Goal: Task Accomplishment & Management: Complete application form

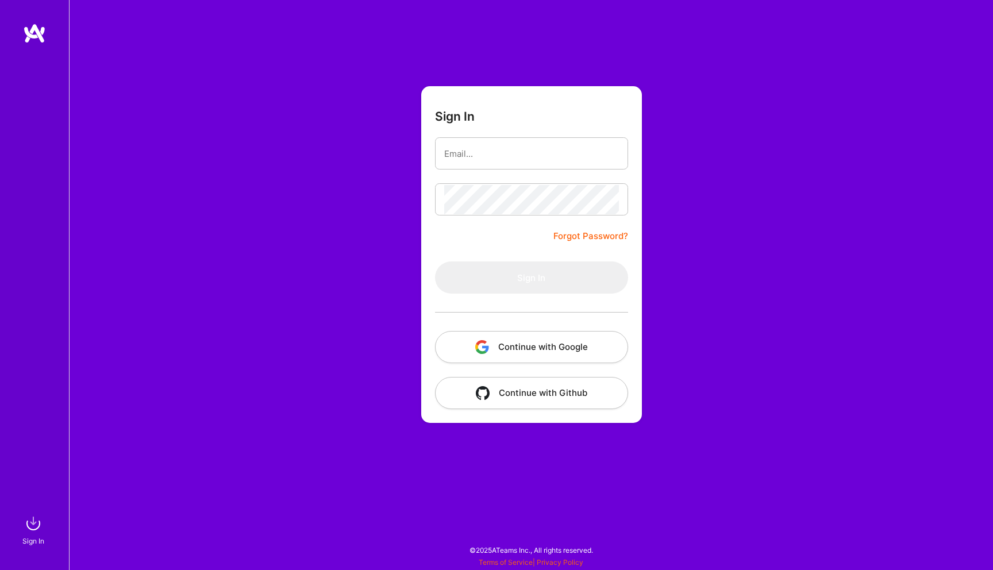
click at [511, 348] on button "Continue with Google" at bounding box center [531, 347] width 193 height 32
click at [572, 353] on button "Continue with Google" at bounding box center [531, 347] width 193 height 32
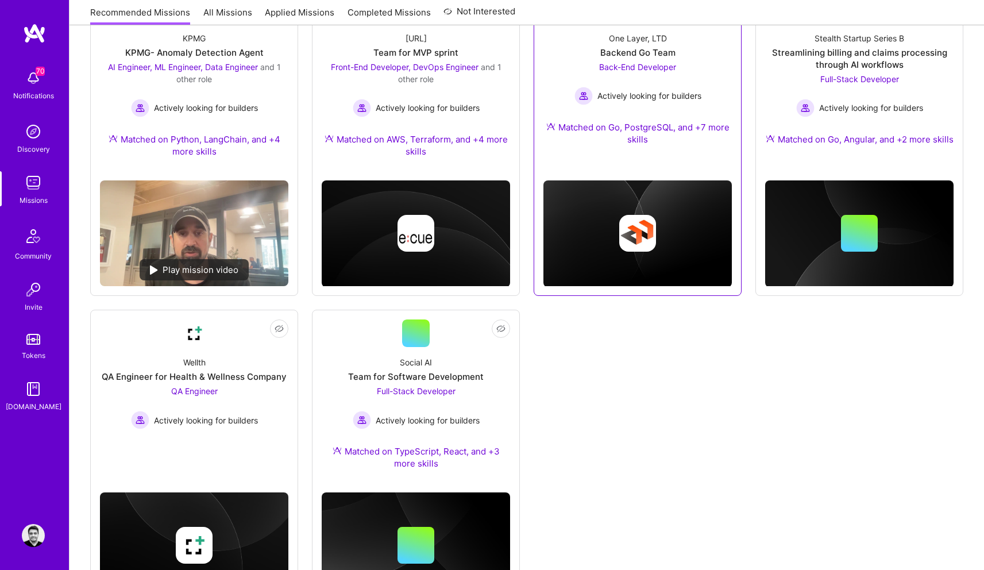
scroll to position [586, 0]
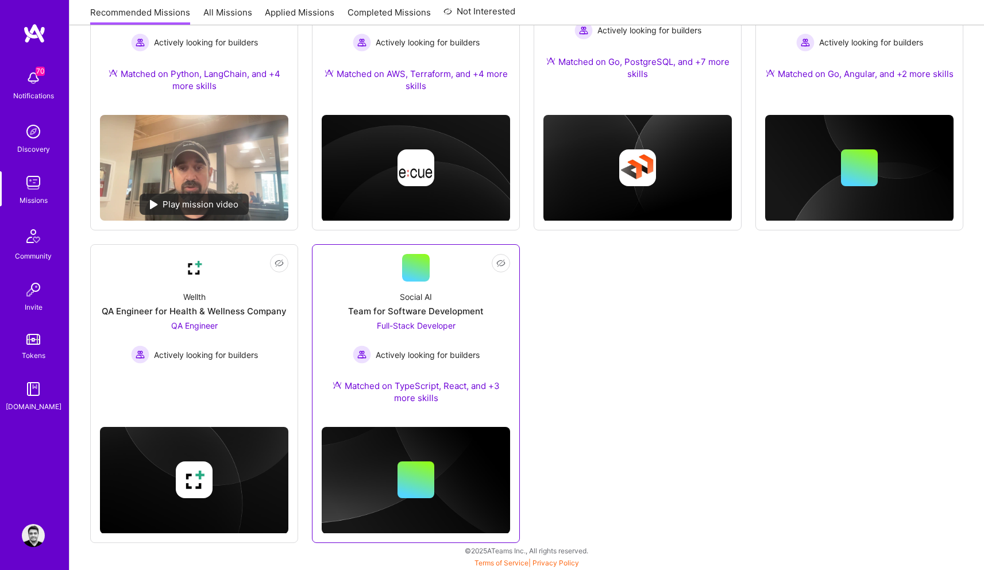
click at [416, 329] on span "Full-Stack Developer" at bounding box center [416, 326] width 79 height 10
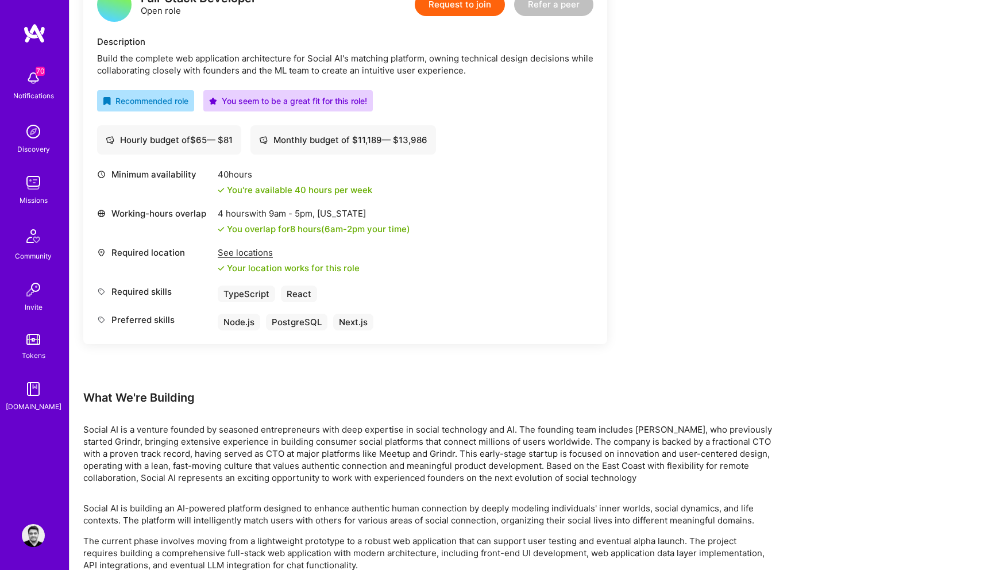
scroll to position [310, 0]
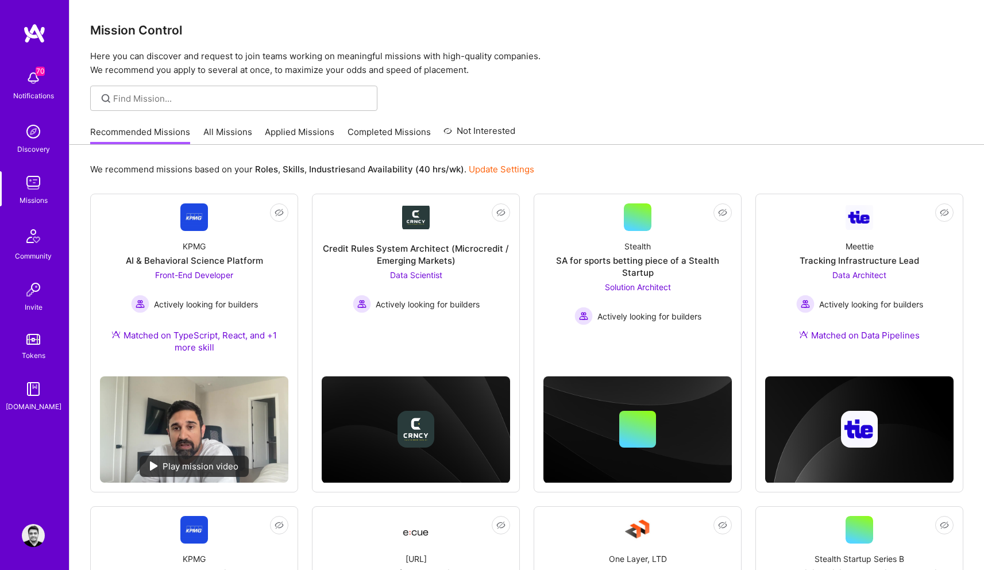
click at [287, 134] on link "Applied Missions" at bounding box center [300, 135] width 70 height 19
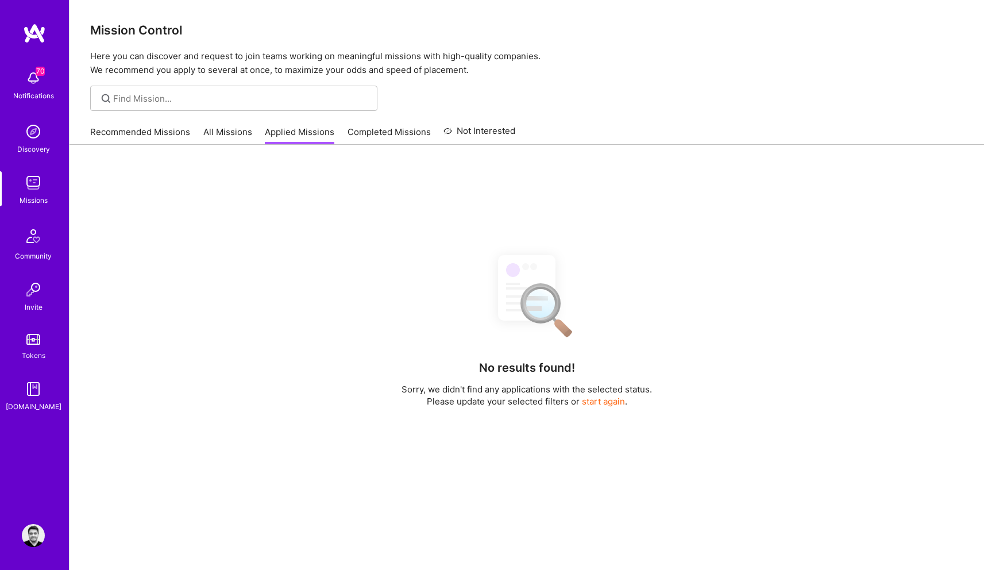
click at [228, 133] on link "All Missions" at bounding box center [227, 135] width 49 height 19
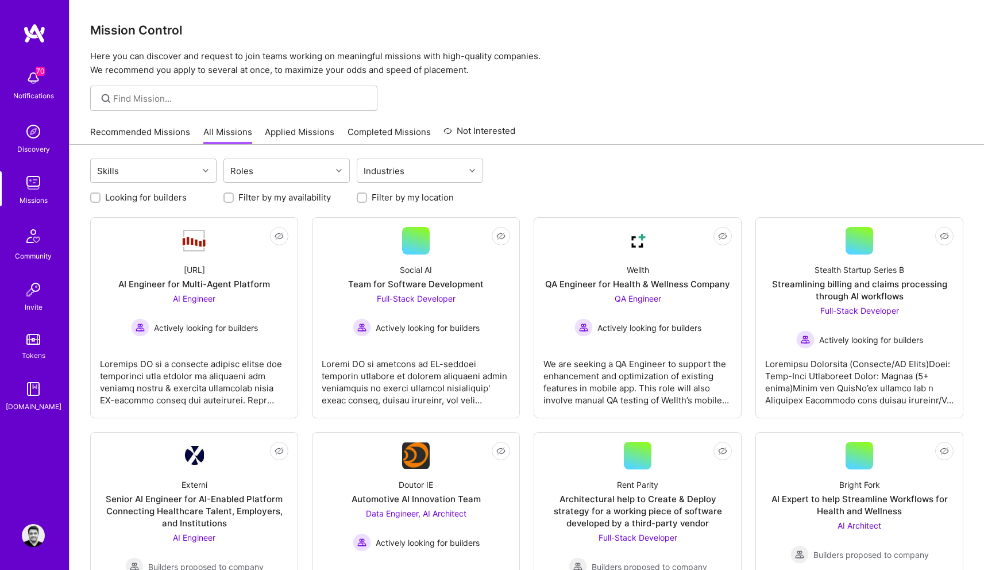
click at [139, 132] on link "Recommended Missions" at bounding box center [140, 135] width 100 height 19
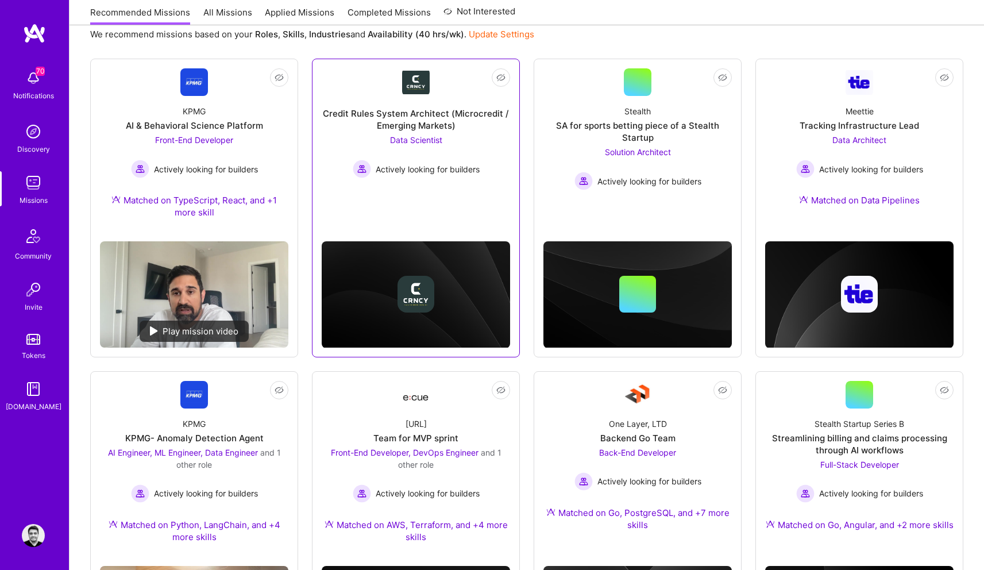
scroll to position [143, 0]
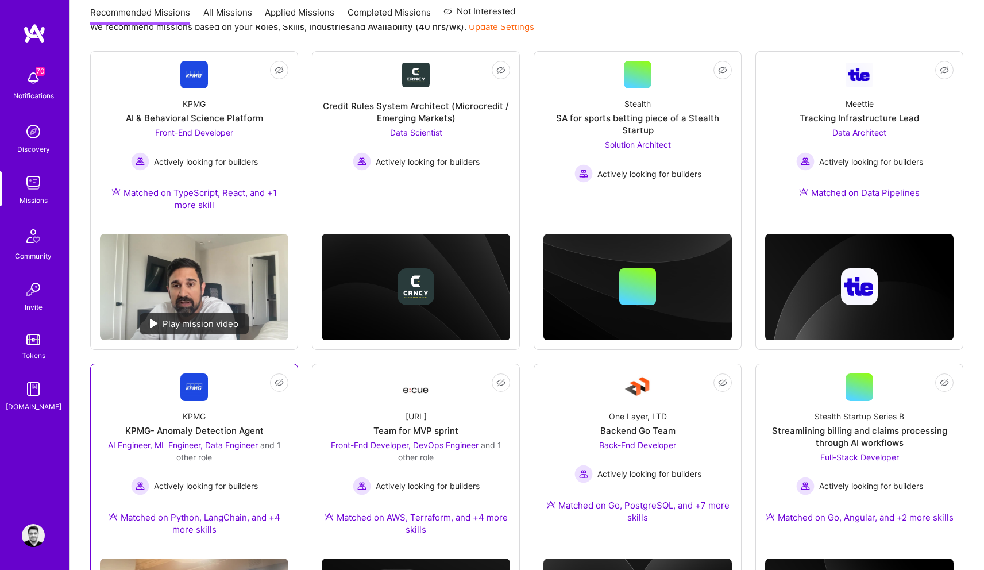
click at [207, 432] on div "KPMG- Anomaly Detection Agent" at bounding box center [194, 431] width 138 height 12
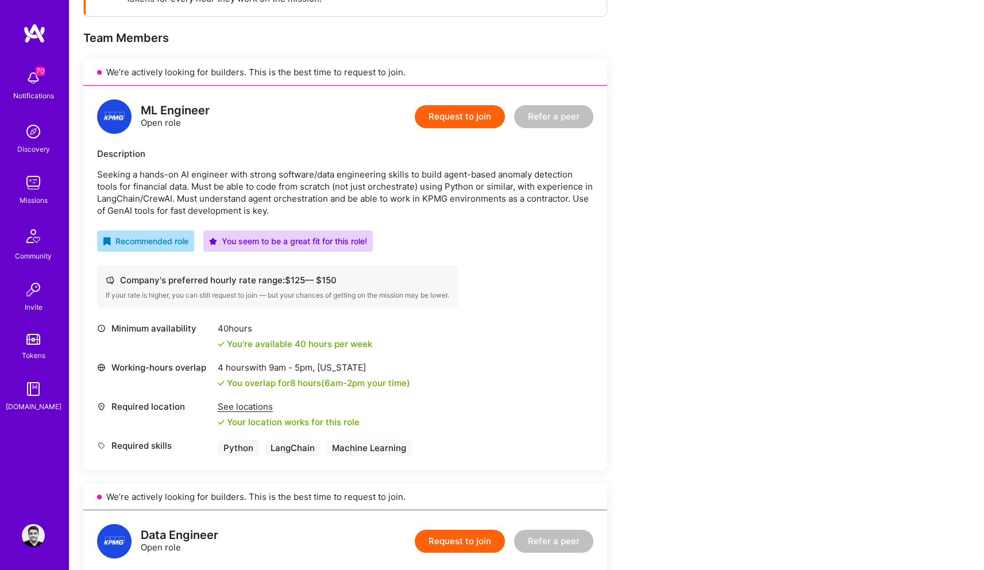
scroll to position [244, 0]
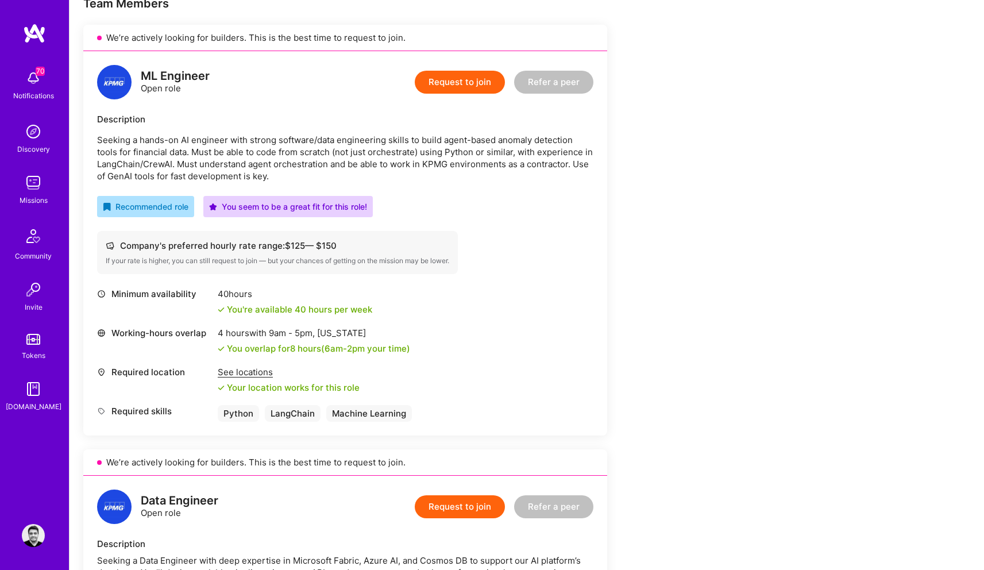
click at [254, 377] on div "See locations" at bounding box center [289, 372] width 142 height 12
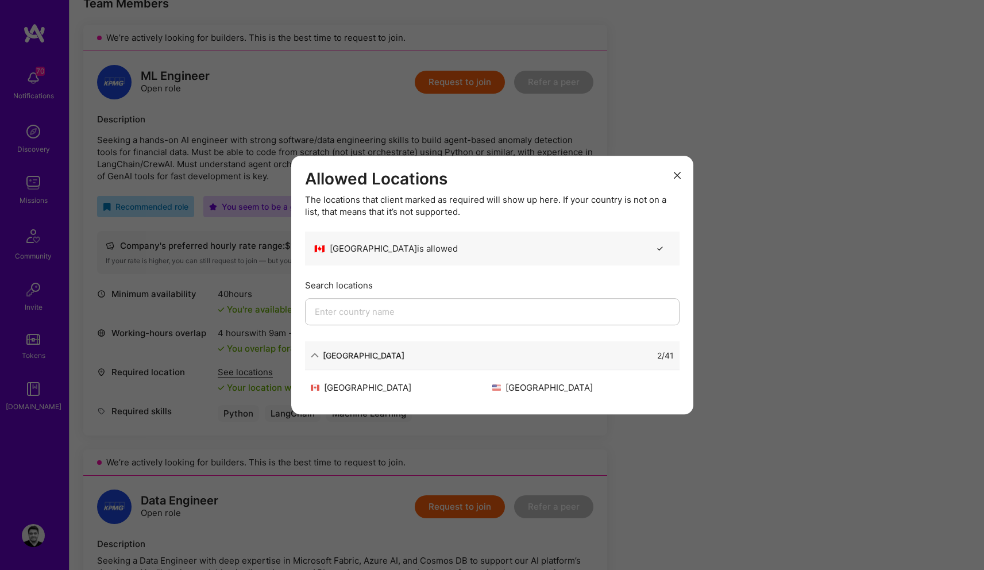
click at [314, 308] on input "modal" at bounding box center [492, 311] width 375 height 27
click at [672, 178] on button "modal" at bounding box center [678, 174] width 14 height 19
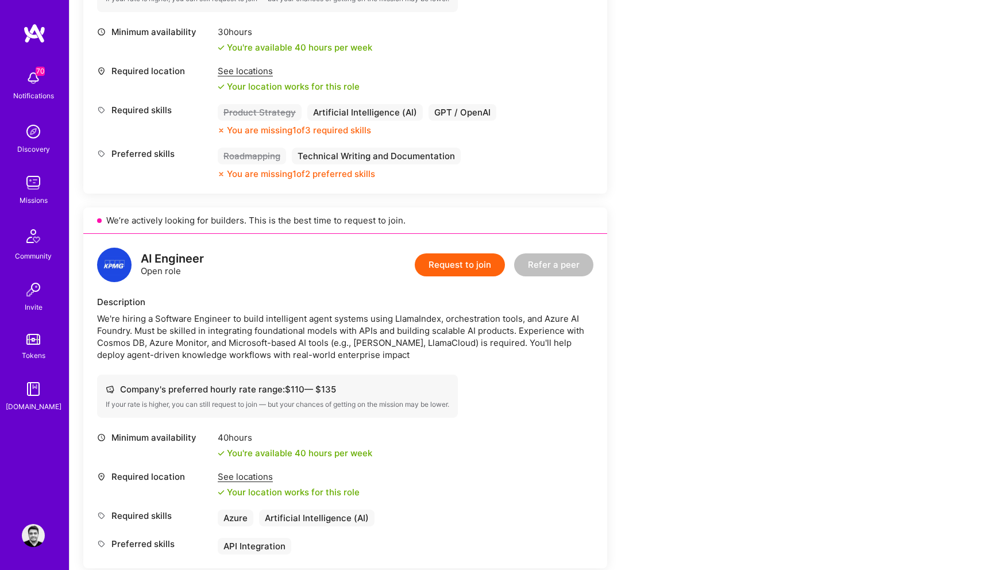
scroll to position [1546, 0]
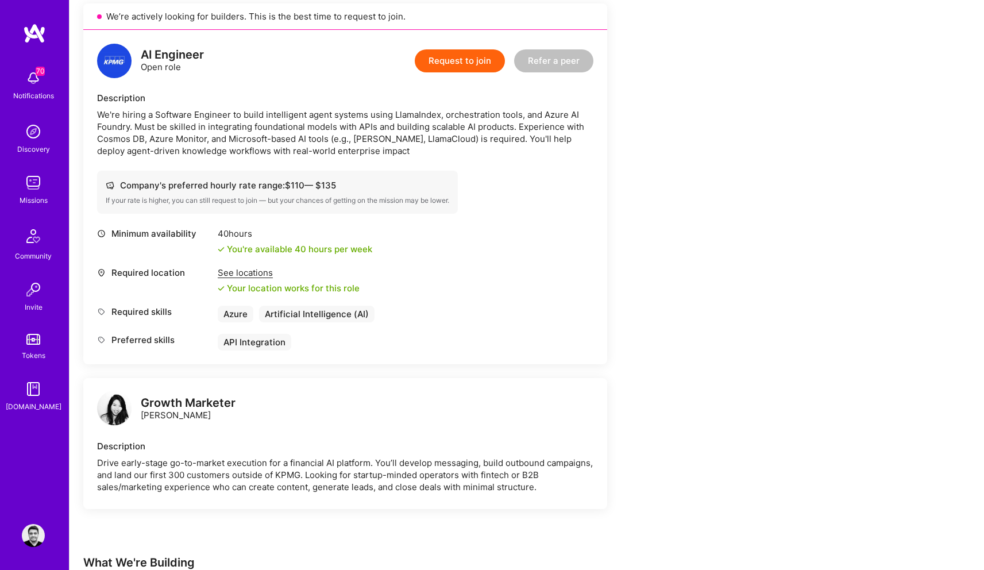
click at [147, 130] on div "We're hiring a Software Engineer to build intelligent agent systems using Llama…" at bounding box center [345, 133] width 497 height 48
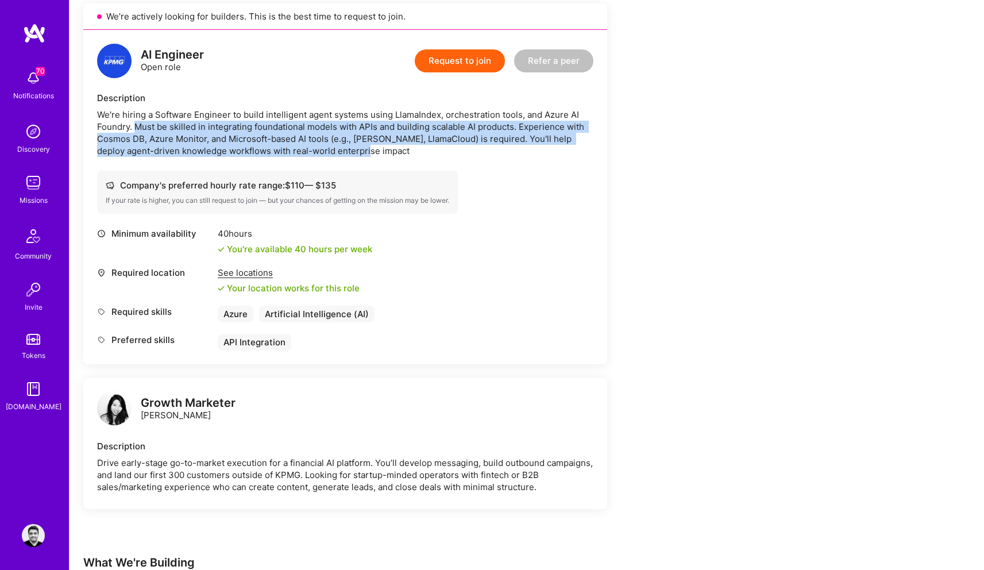
drag, startPoint x: 136, startPoint y: 127, endPoint x: 399, endPoint y: 147, distance: 264.0
click at [399, 147] on div "We're hiring a Software Engineer to build intelligent agent systems using Llama…" at bounding box center [345, 133] width 497 height 48
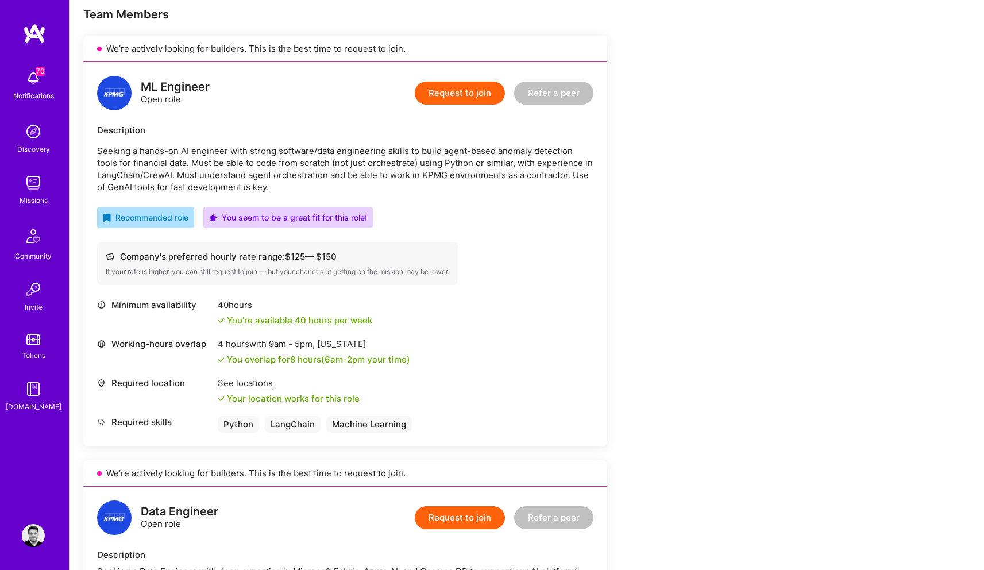
scroll to position [228, 0]
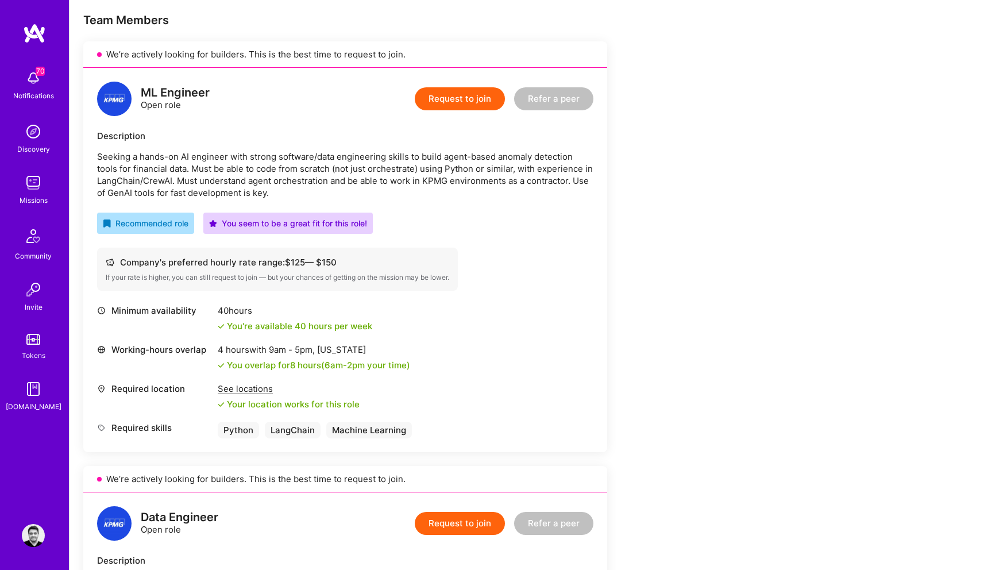
click at [407, 146] on div "Description Seeking a hands-on AI engineer with strong software/data engineerin…" at bounding box center [345, 164] width 497 height 69
click at [407, 151] on p "Seeking a hands-on AI engineer with strong software/data engineering skills to …" at bounding box center [345, 175] width 497 height 48
click at [393, 161] on p "Seeking a hands-on AI engineer with strong software/data engineering skills to …" at bounding box center [345, 175] width 497 height 48
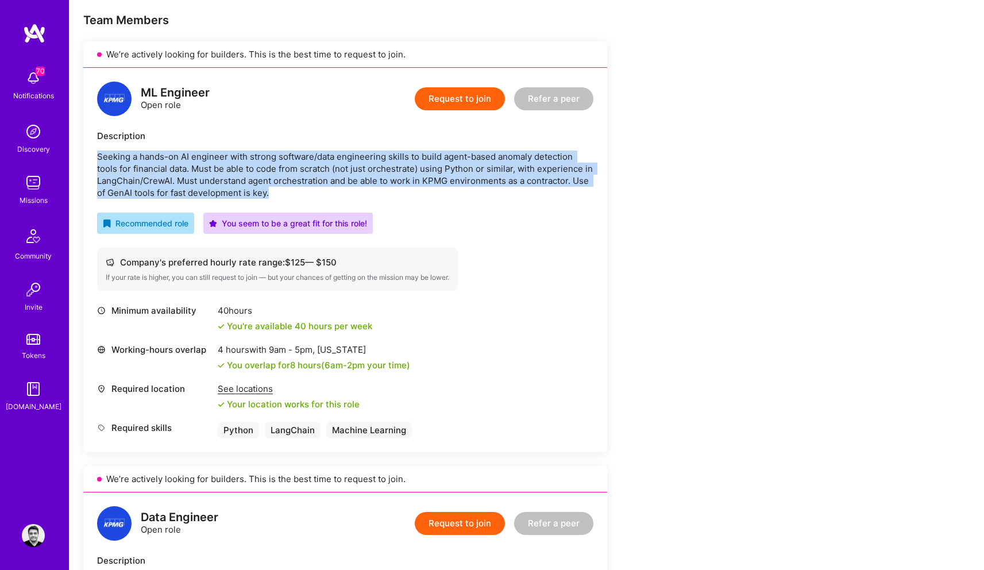
click at [393, 161] on p "Seeking a hands-on AI engineer with strong software/data engineering skills to …" at bounding box center [345, 175] width 497 height 48
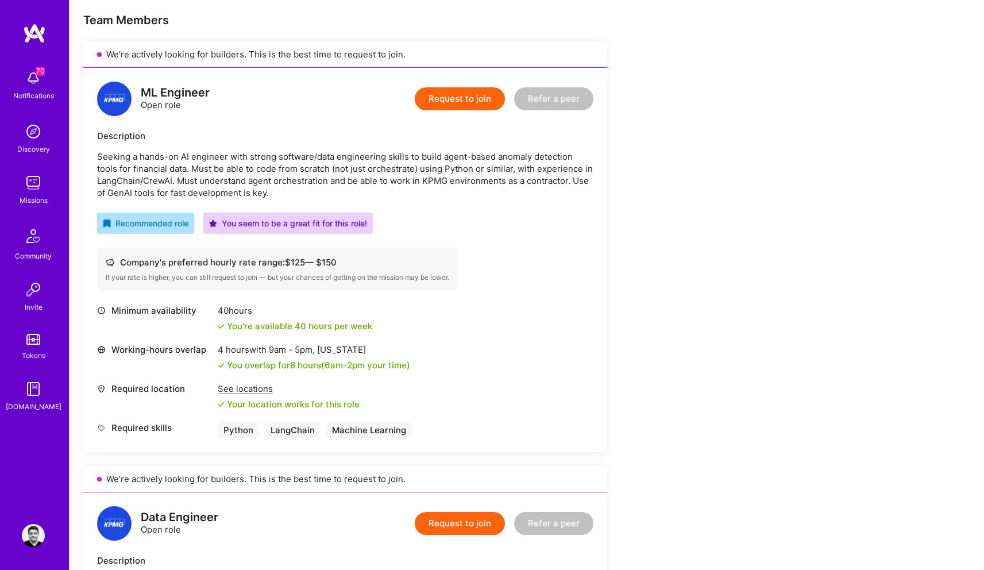
click at [391, 151] on p "Seeking a hands-on AI engineer with strong software/data engineering skills to …" at bounding box center [345, 175] width 497 height 48
click at [460, 103] on button "Request to join" at bounding box center [460, 98] width 90 height 23
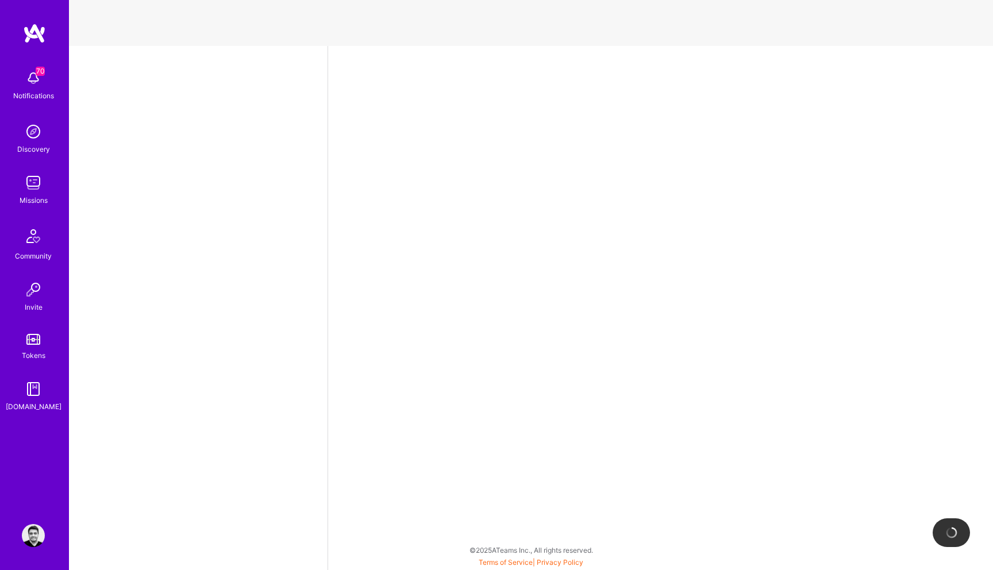
select select "CA"
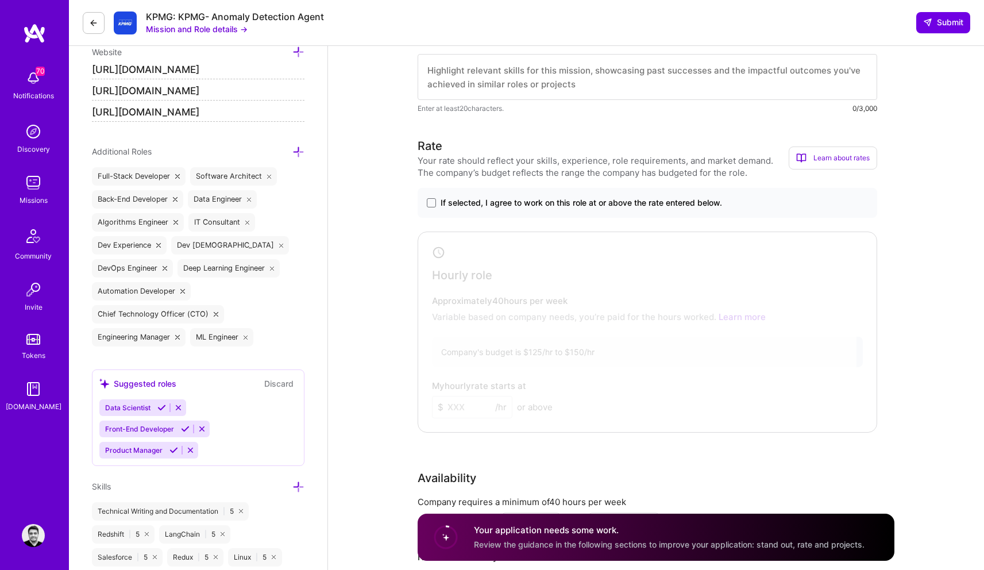
scroll to position [382, 0]
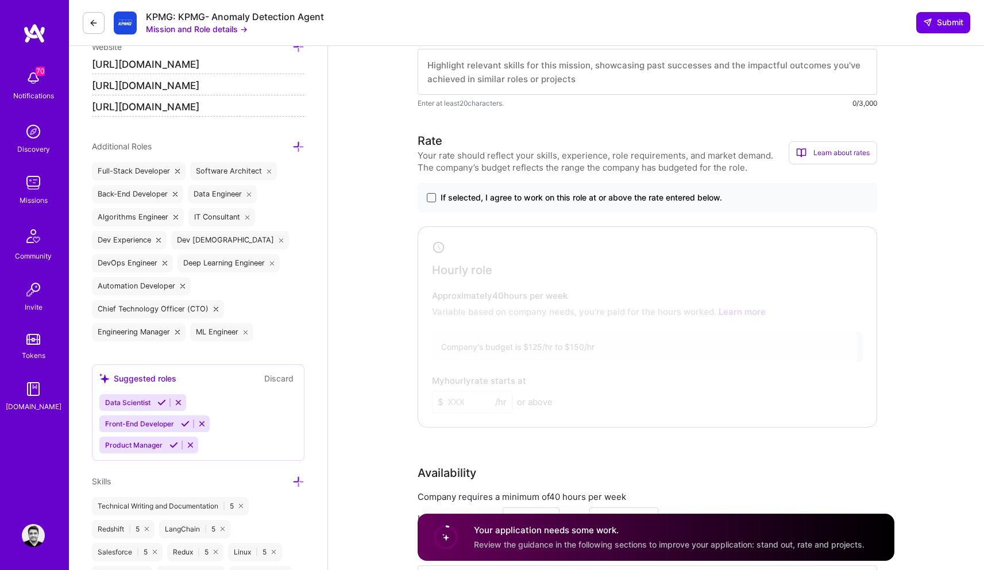
click at [431, 194] on span at bounding box center [431, 197] width 9 height 9
click at [0, 0] on input "If selected, I agree to work on this role at or above the rate entered below." at bounding box center [0, 0] width 0 height 0
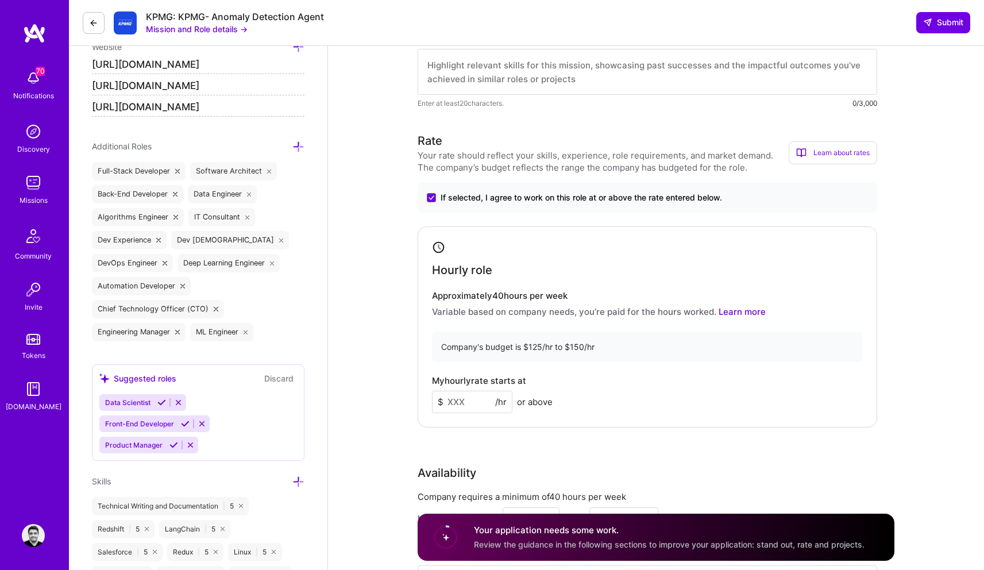
click at [474, 401] on input at bounding box center [472, 402] width 80 height 22
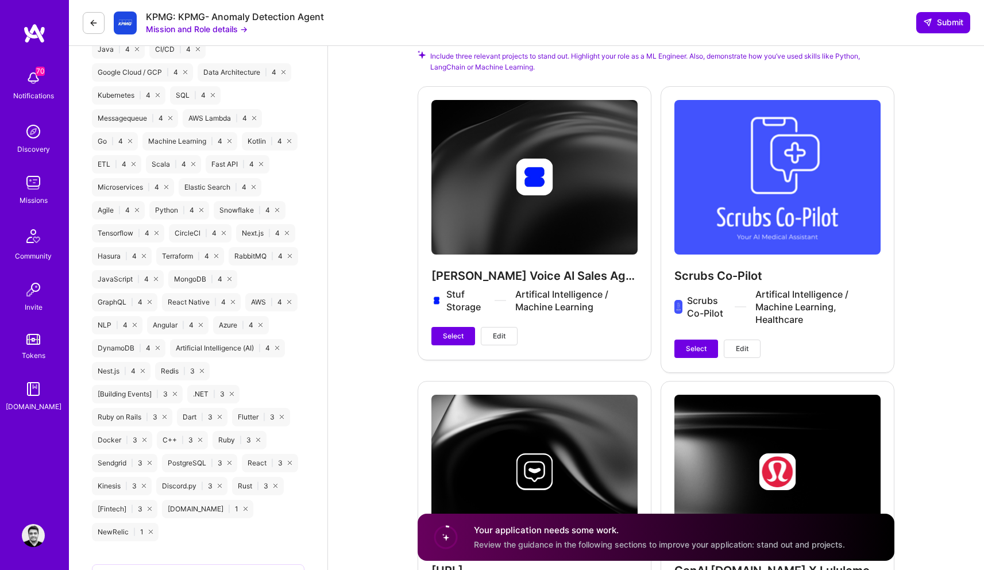
scroll to position [1176, 0]
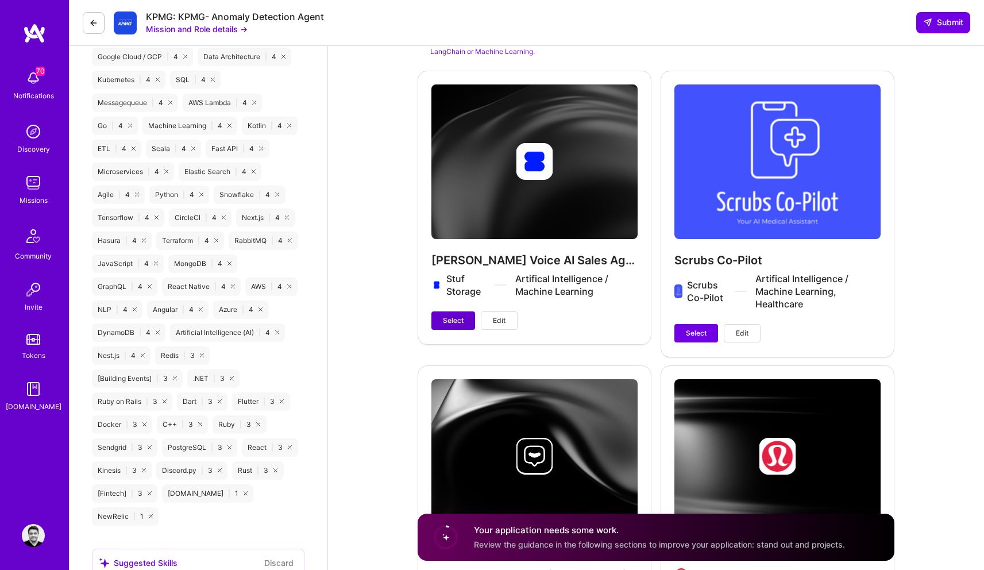
type input "140"
click at [458, 315] on span "Select" at bounding box center [453, 320] width 21 height 10
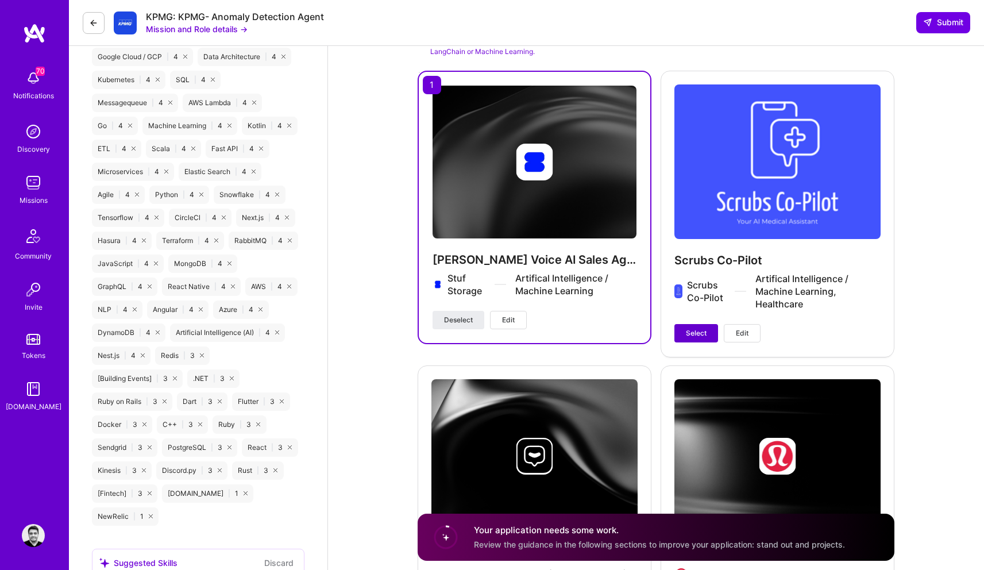
click at [678, 333] on button "Select" at bounding box center [697, 333] width 44 height 18
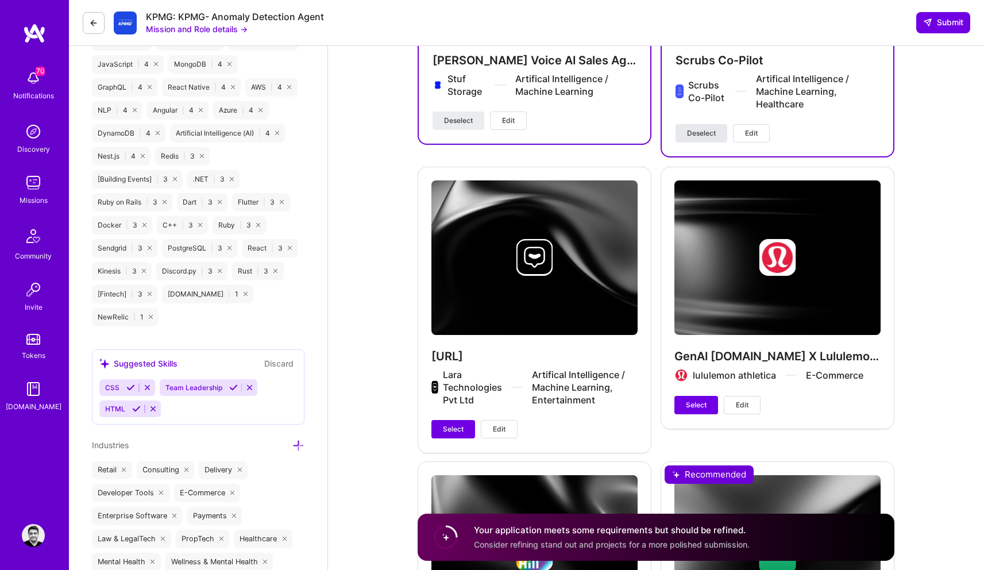
scroll to position [1384, 0]
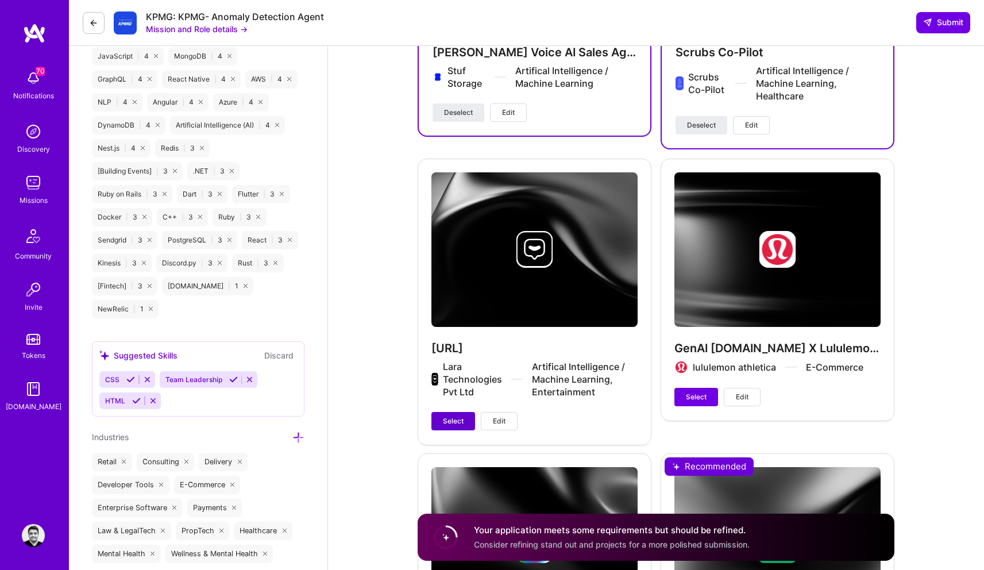
click at [466, 412] on button "Select" at bounding box center [454, 421] width 44 height 18
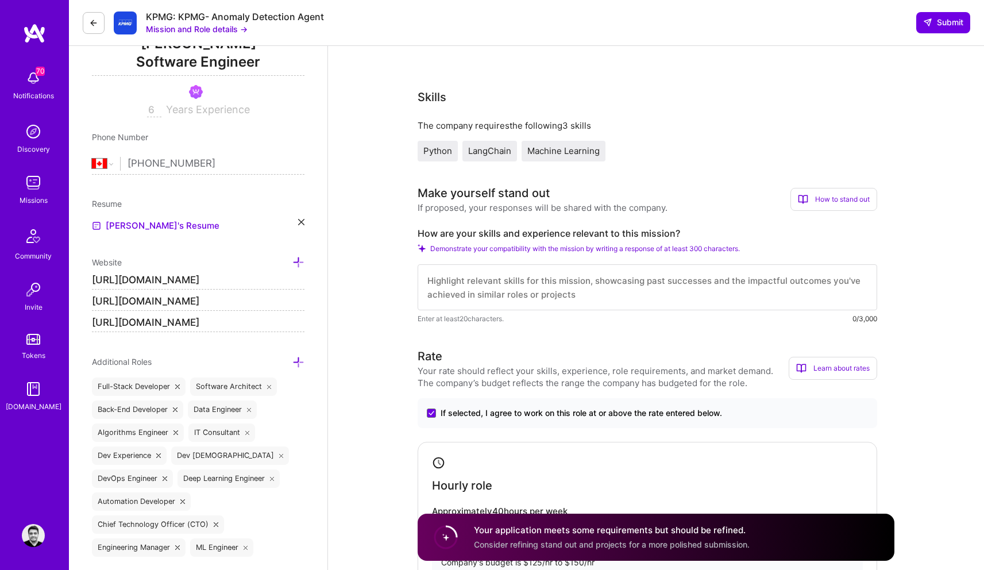
scroll to position [207, 0]
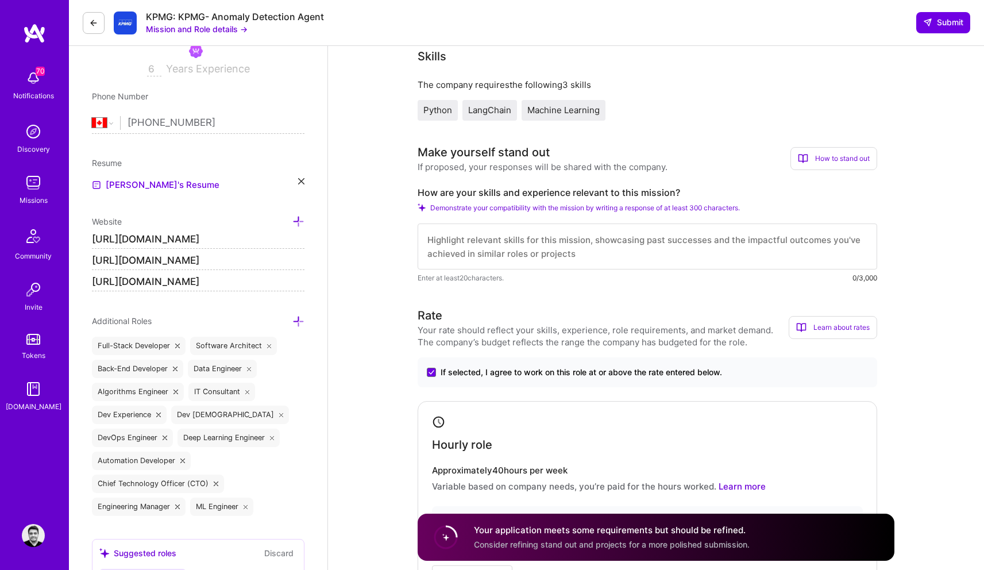
click at [483, 237] on textarea at bounding box center [648, 247] width 460 height 46
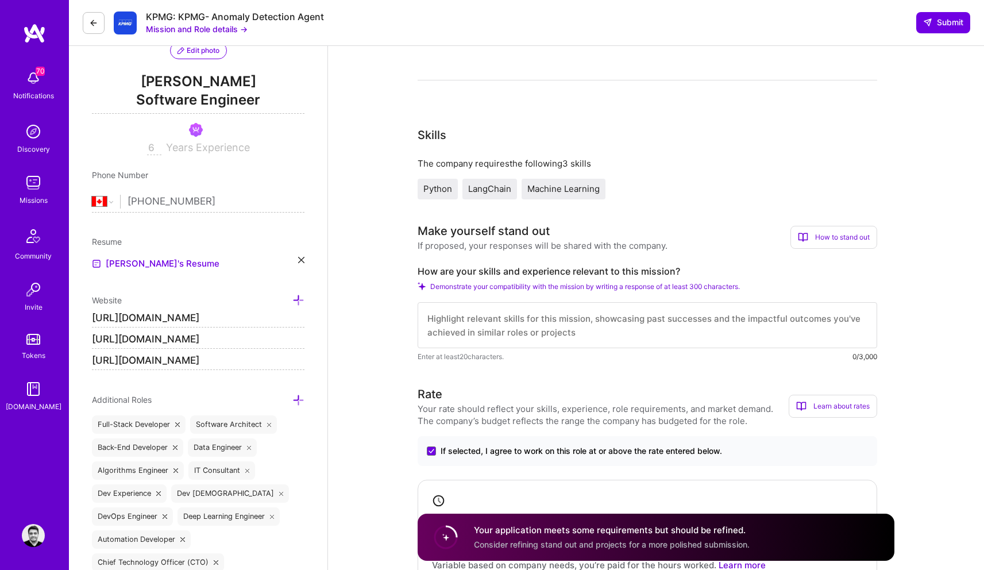
scroll to position [0, 0]
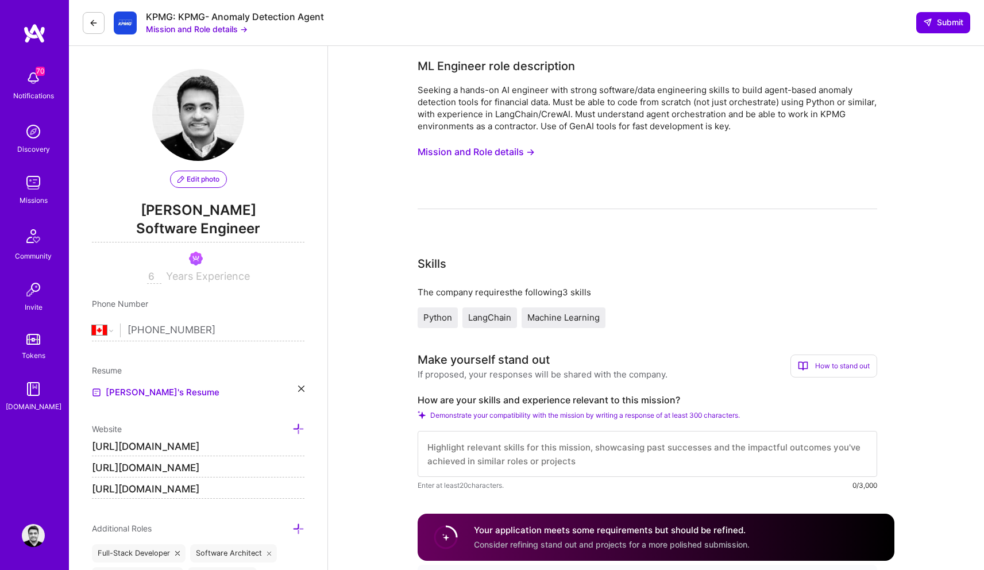
click at [478, 157] on button "Mission and Role details →" at bounding box center [476, 151] width 117 height 21
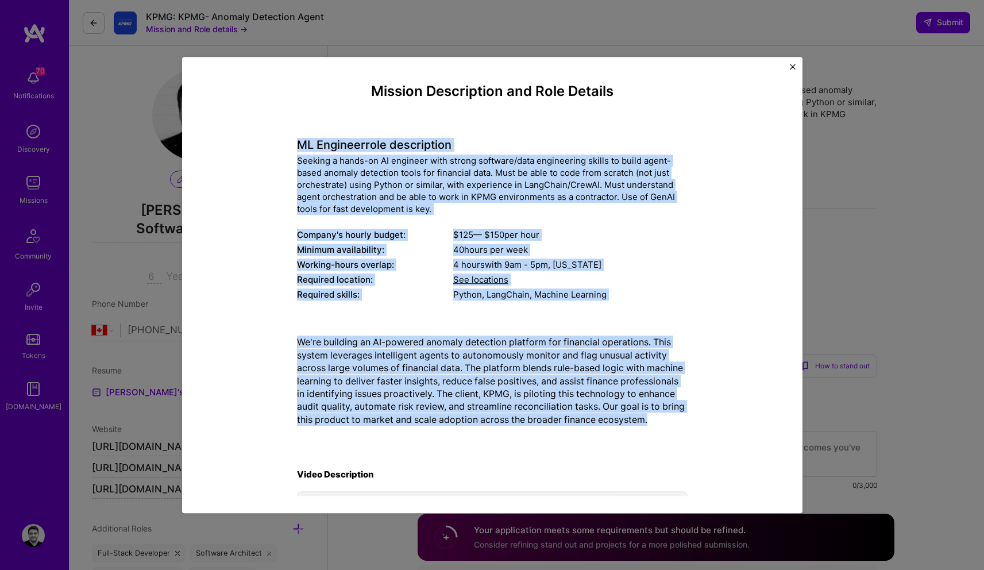
drag, startPoint x: 274, startPoint y: 138, endPoint x: 658, endPoint y: 424, distance: 479.3
click at [658, 424] on div "Mission Description and Role Details ML Engineer role description Seeking a han…" at bounding box center [493, 374] width 568 height 583
copy div "LO Ipsumdol sita consectetur Adipisc e seddo-ei TE incididu utla etdolo magnaal…"
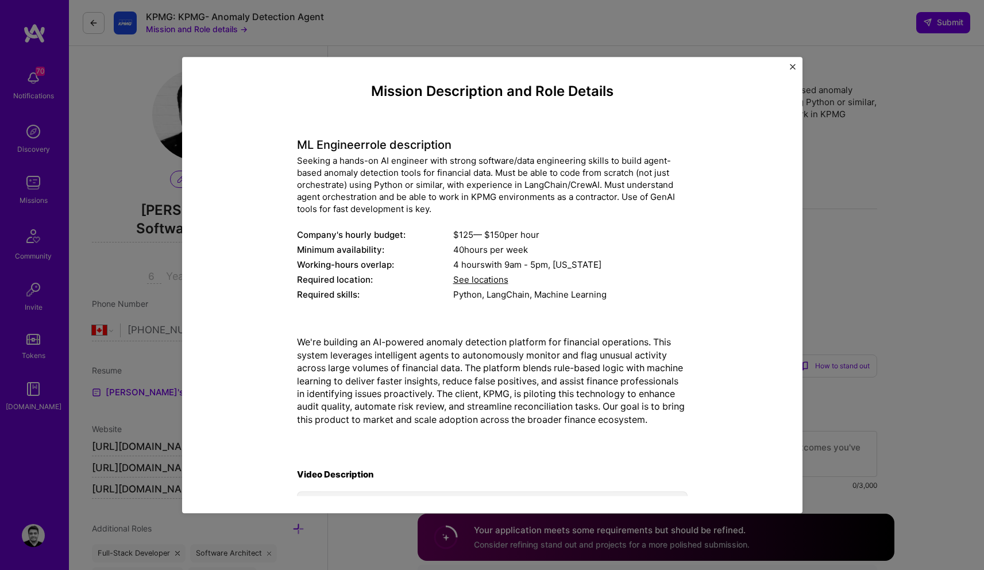
click at [839, 144] on div "Mission Description and Role Details ML Engineer role description Seeking a han…" at bounding box center [492, 285] width 984 height 570
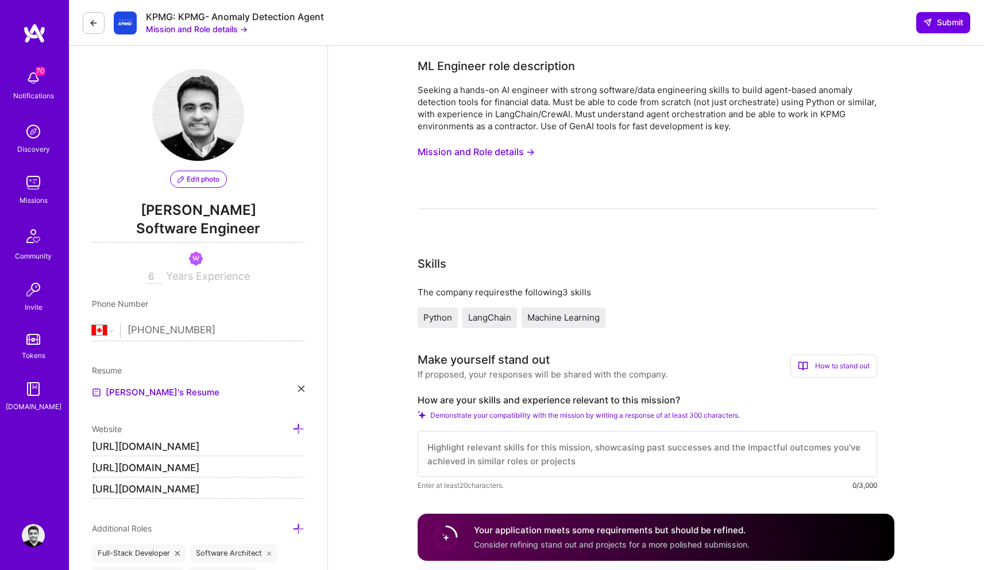
scroll to position [89, 0]
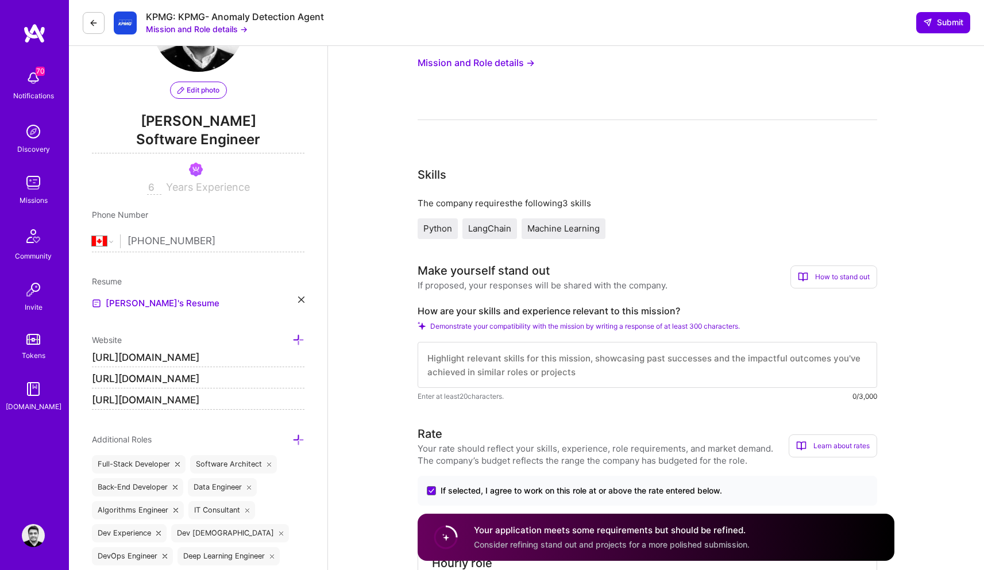
click at [487, 309] on label "How are your skills and experience relevant to this mission?" at bounding box center [648, 311] width 460 height 12
copy label "How are your skills and experience relevant to this mission?"
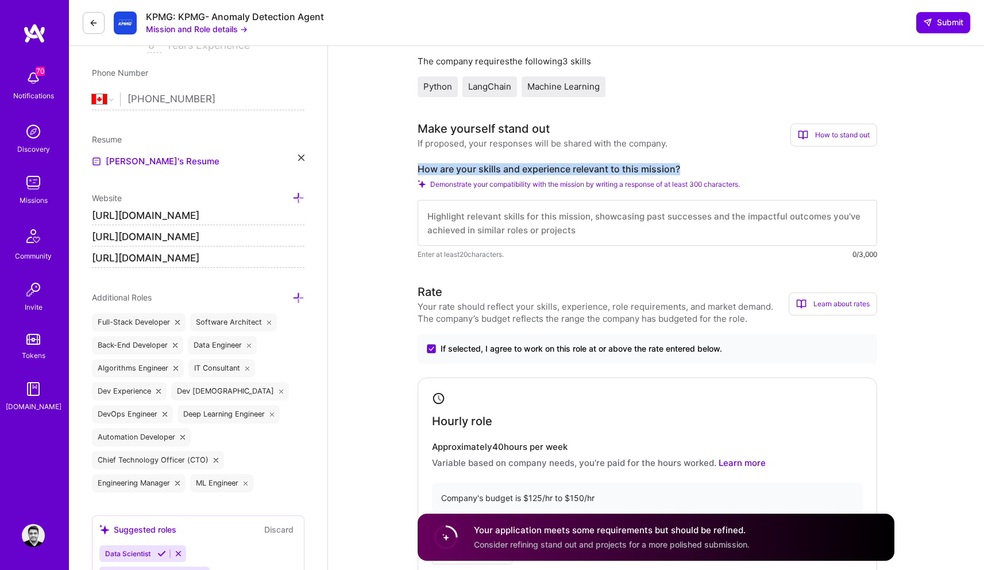
scroll to position [281, 0]
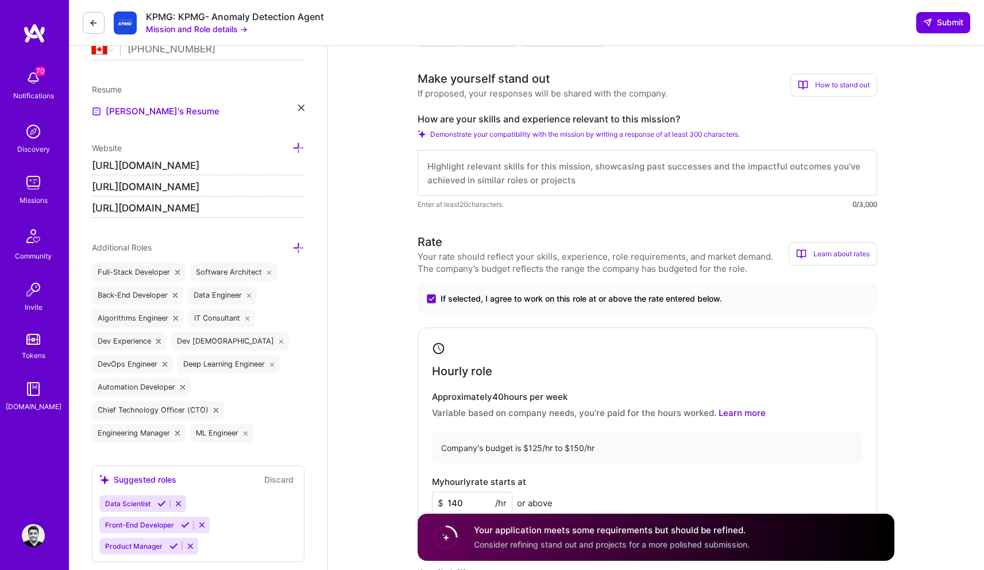
click at [670, 173] on textarea at bounding box center [648, 173] width 460 height 46
paste textarea "My experience aligns directly with your mission to build agent-based anomaly de…"
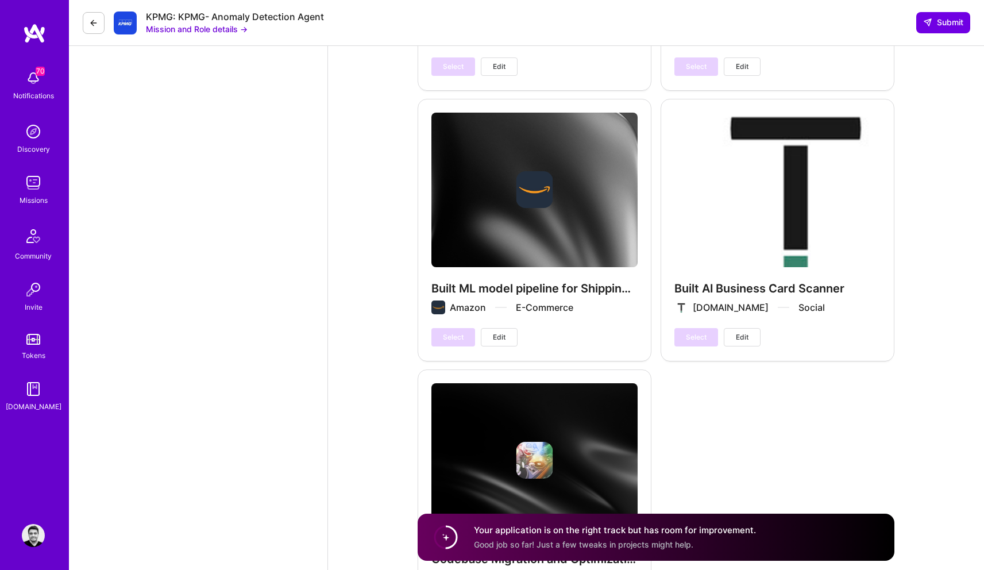
scroll to position [2501, 0]
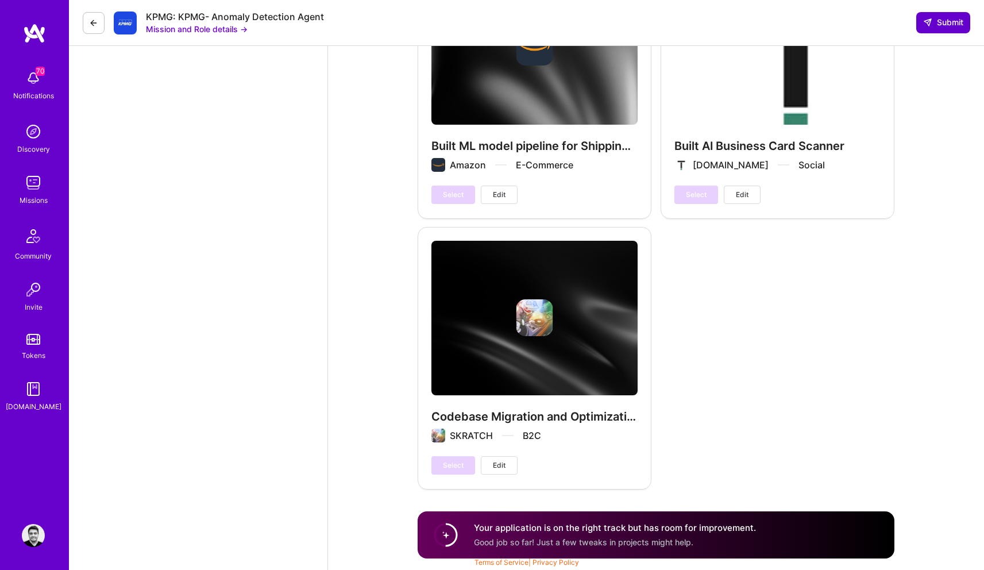
type textarea "My experience aligns directly with your mission to build agent-based anomaly de…"
click at [933, 21] on span "Submit" at bounding box center [943, 22] width 40 height 11
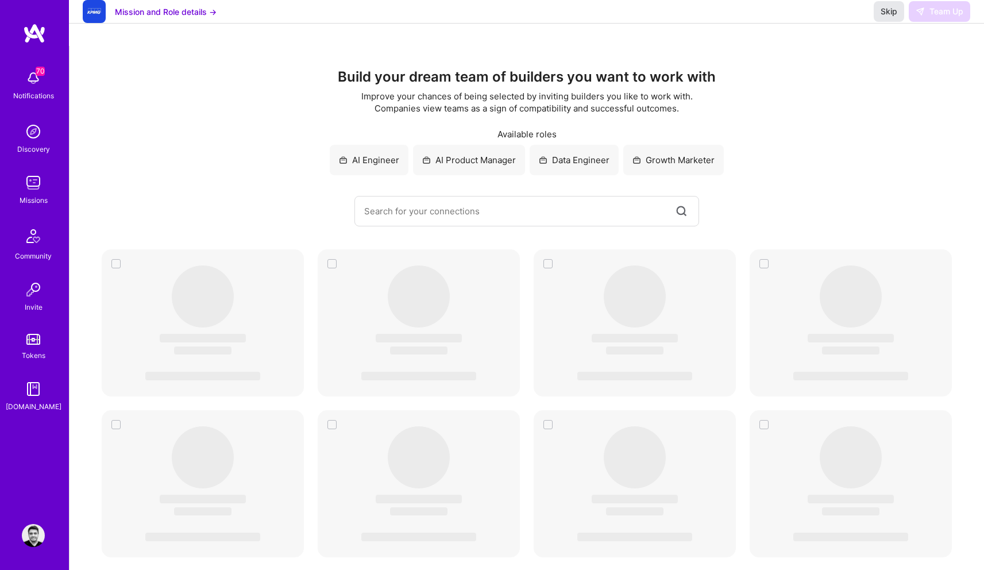
click at [888, 17] on span "Skip" at bounding box center [889, 11] width 17 height 11
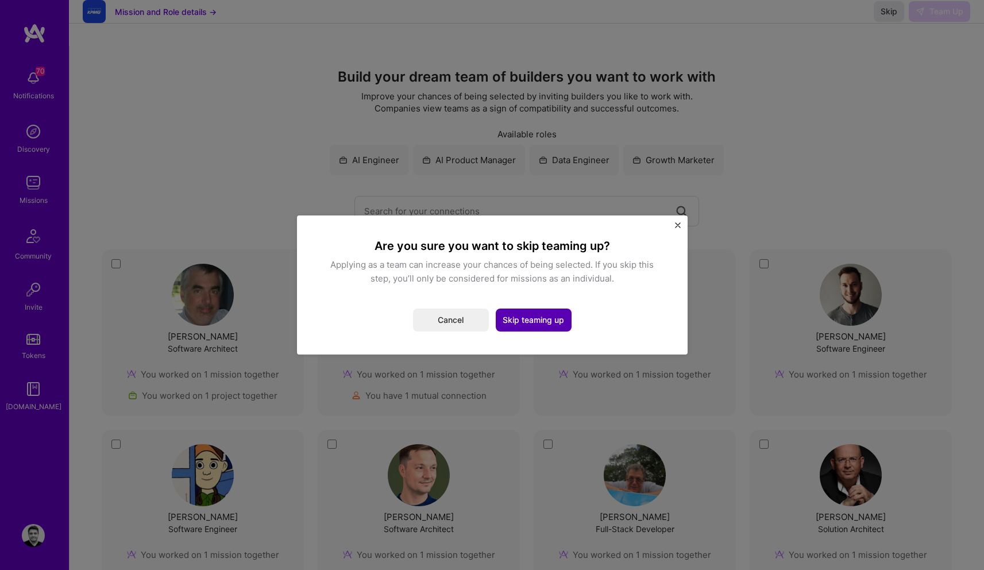
click at [547, 322] on button "Skip teaming up" at bounding box center [534, 320] width 76 height 23
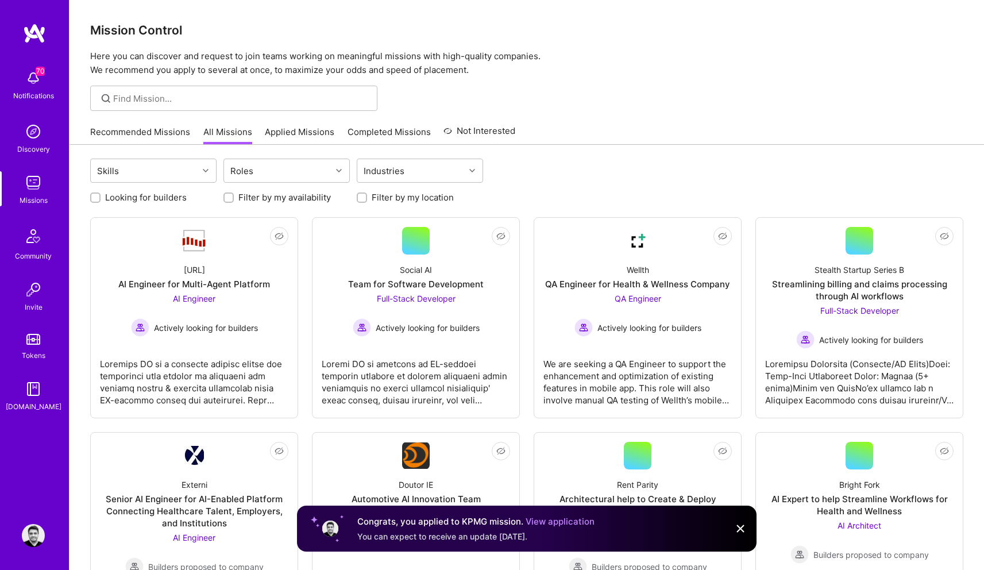
click at [283, 127] on link "Applied Missions" at bounding box center [300, 135] width 70 height 19
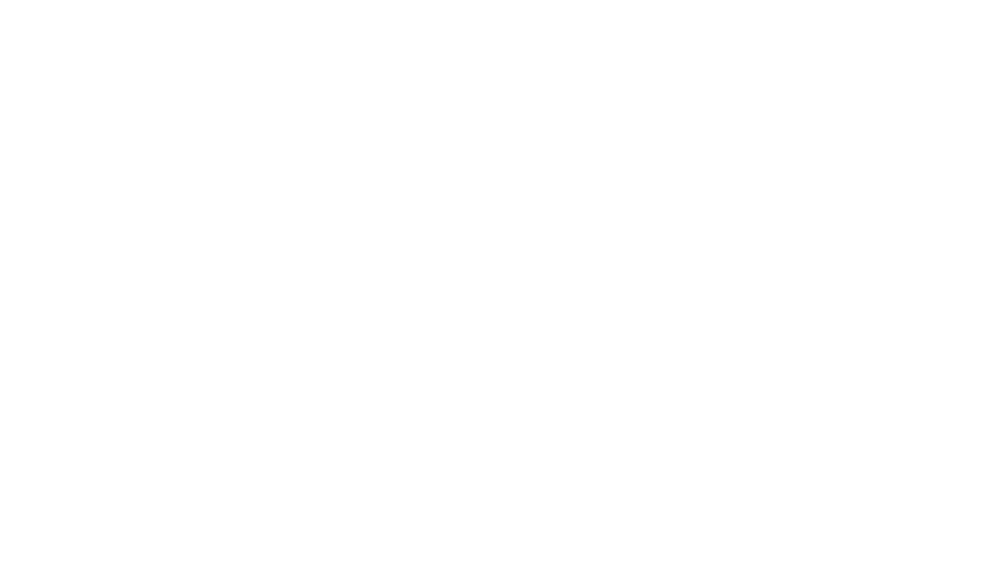
click at [0, 0] on link "Recommended Missions" at bounding box center [0, 0] width 0 height 0
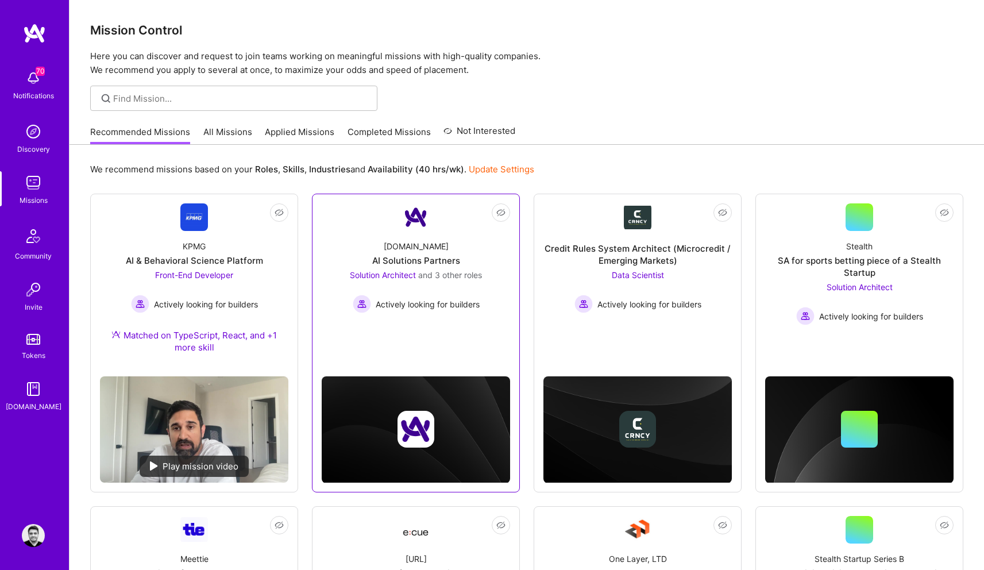
click at [460, 310] on div "Actively looking for builders" at bounding box center [416, 304] width 132 height 18
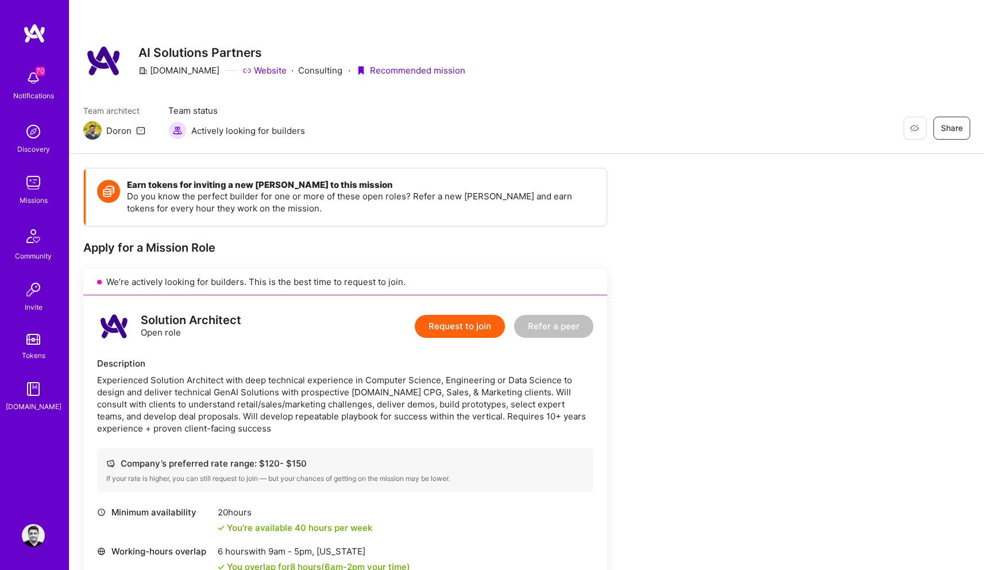
click at [460, 320] on button "Request to join" at bounding box center [460, 326] width 90 height 23
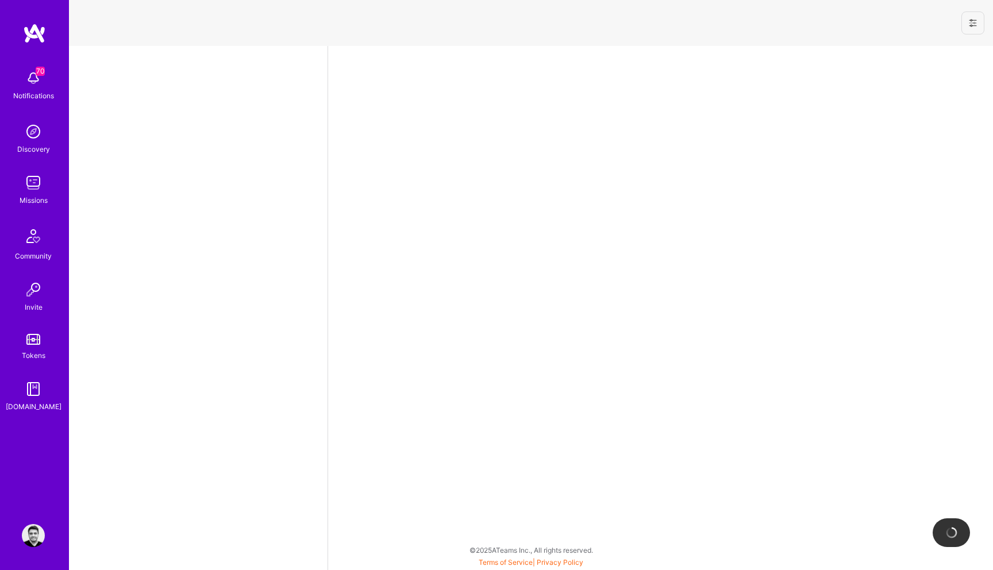
select select "CA"
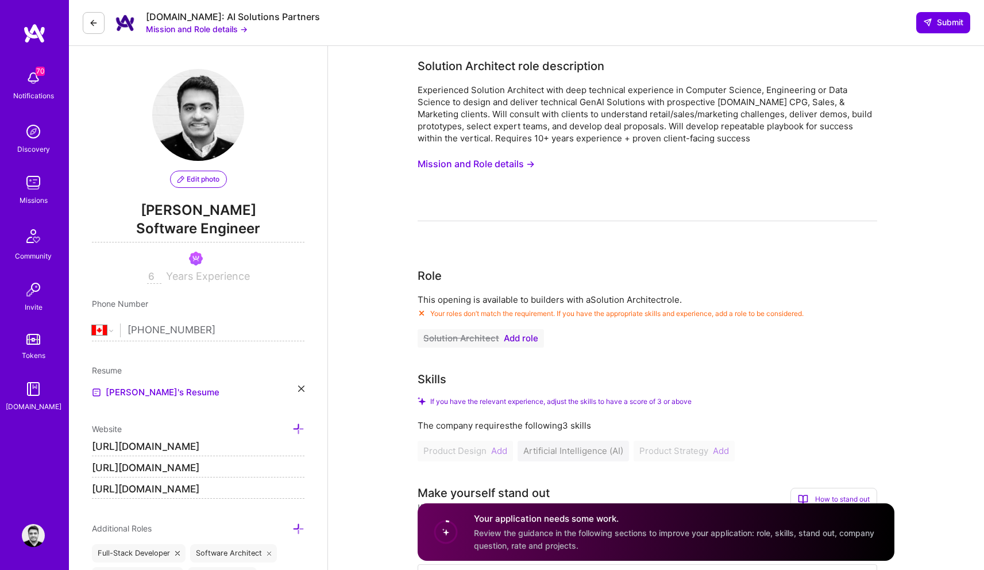
click at [475, 171] on button "Mission and Role details →" at bounding box center [476, 163] width 117 height 21
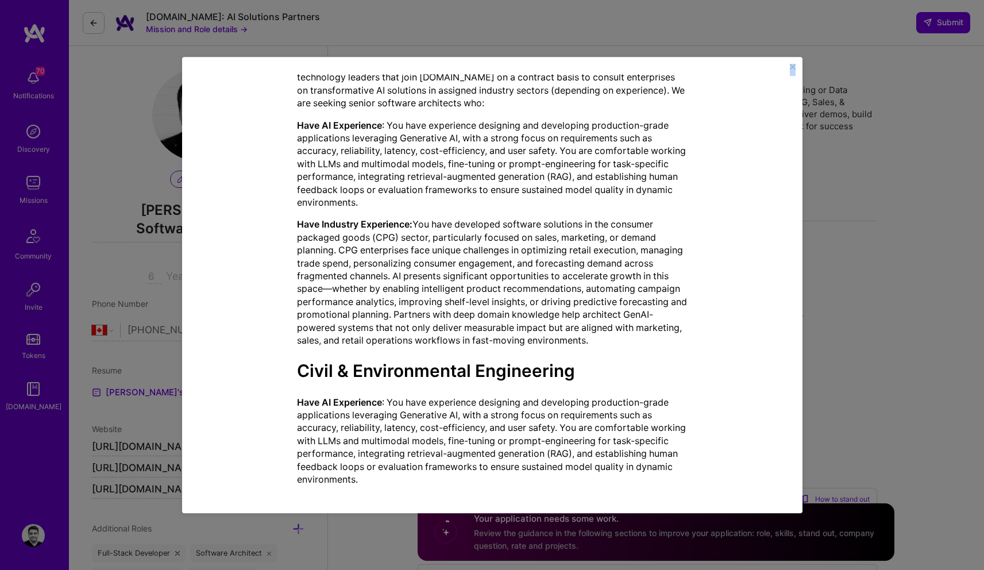
scroll to position [1144, 0]
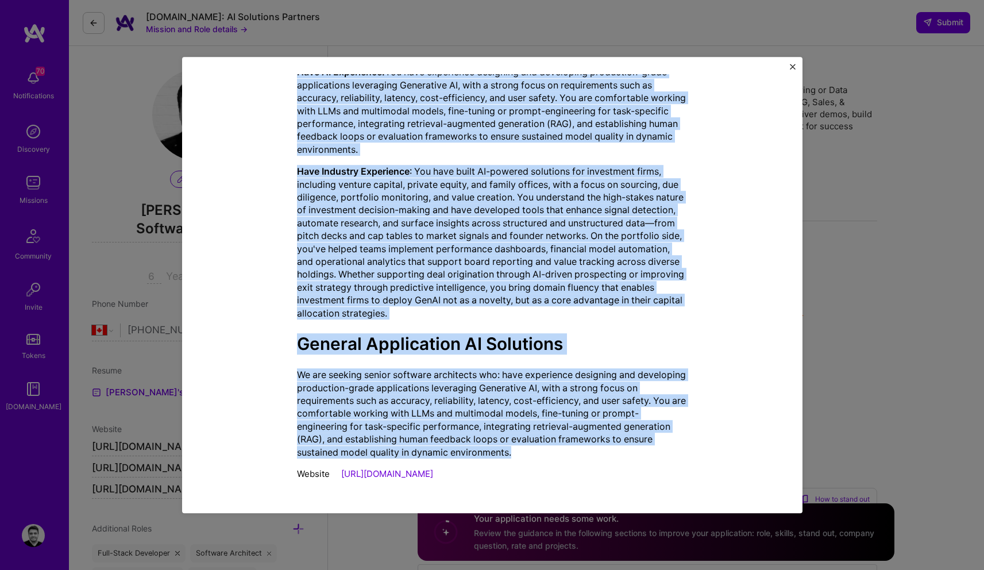
drag, startPoint x: 276, startPoint y: 142, endPoint x: 541, endPoint y: 452, distance: 408.0
copy div "Loremips Dolorsita cons adipiscinge Seddoeiusmo Temporin Utlaboree dolo magn al…"
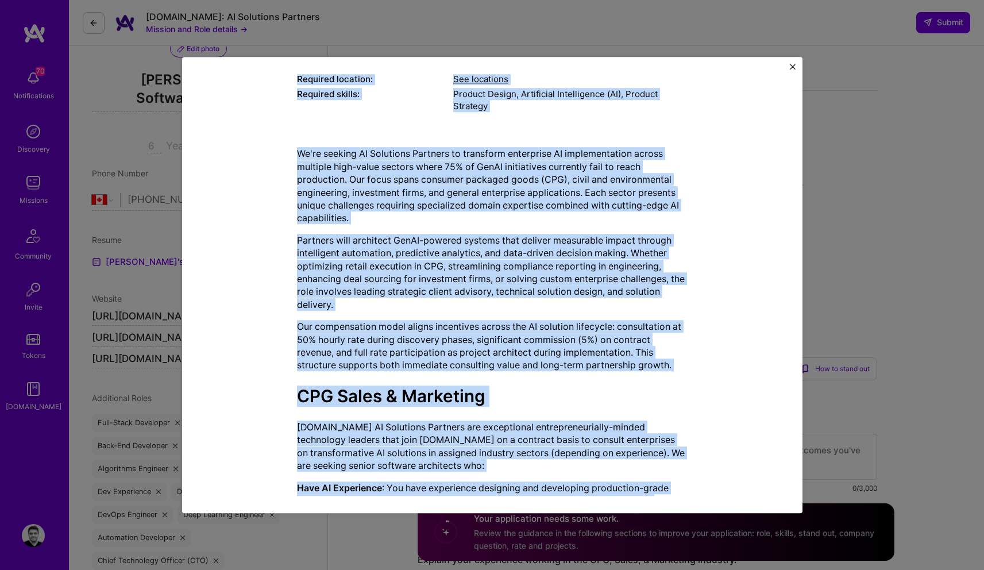
scroll to position [0, 0]
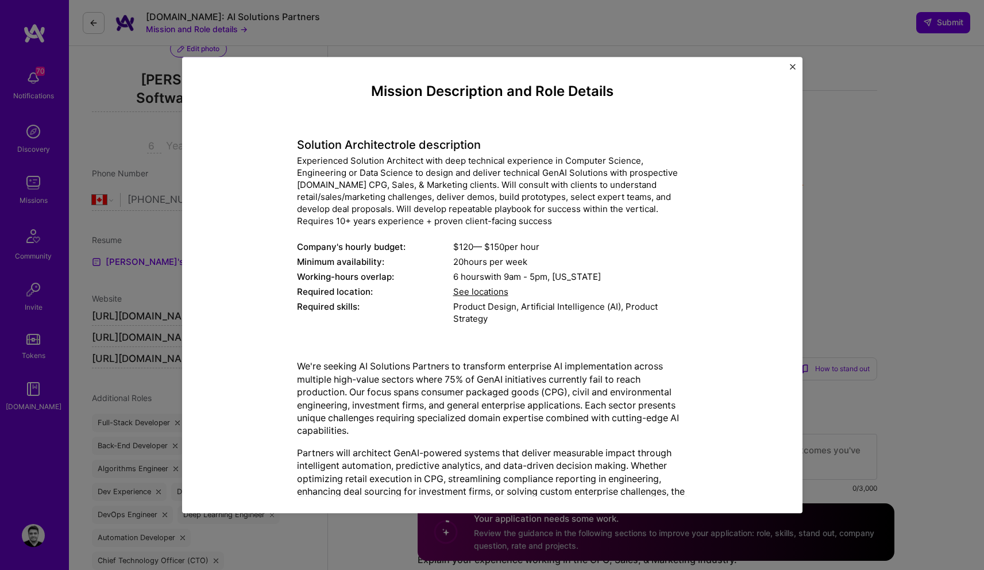
click at [870, 185] on div "Mission Description and Role Details Solution Architect role description Experi…" at bounding box center [492, 285] width 984 height 570
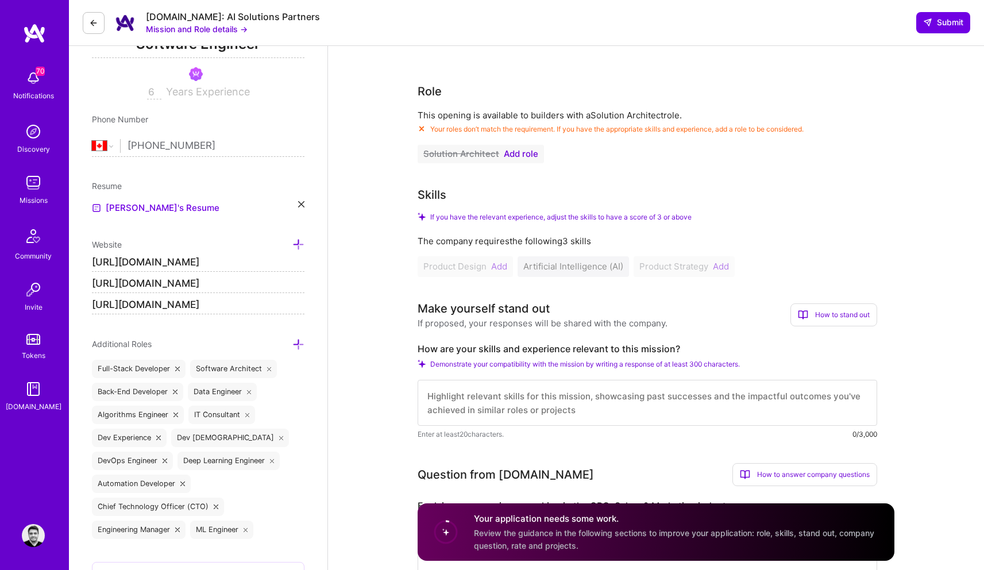
scroll to position [186, 0]
click at [519, 152] on span "Add role" at bounding box center [521, 152] width 34 height 9
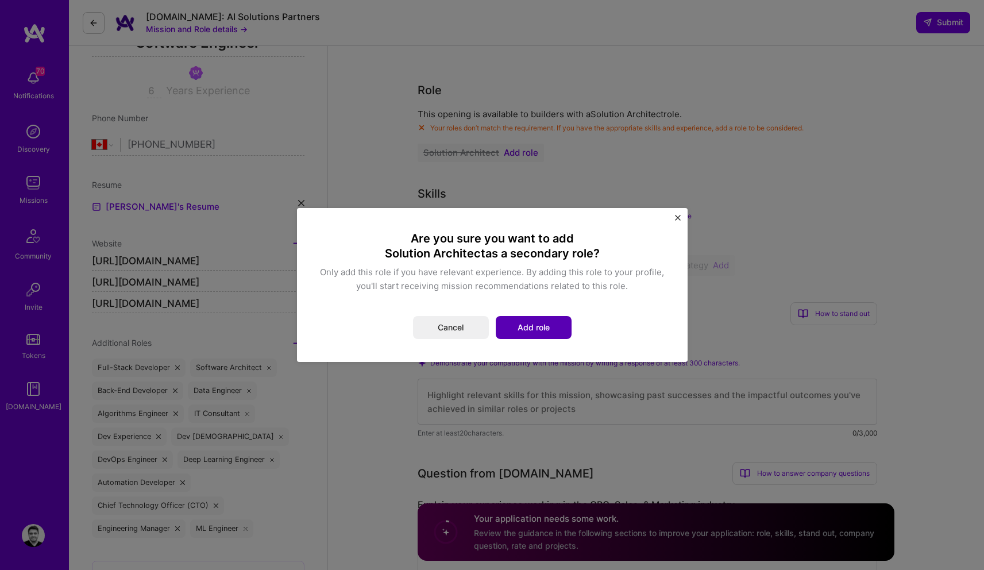
click at [548, 324] on button "Add role" at bounding box center [534, 327] width 76 height 23
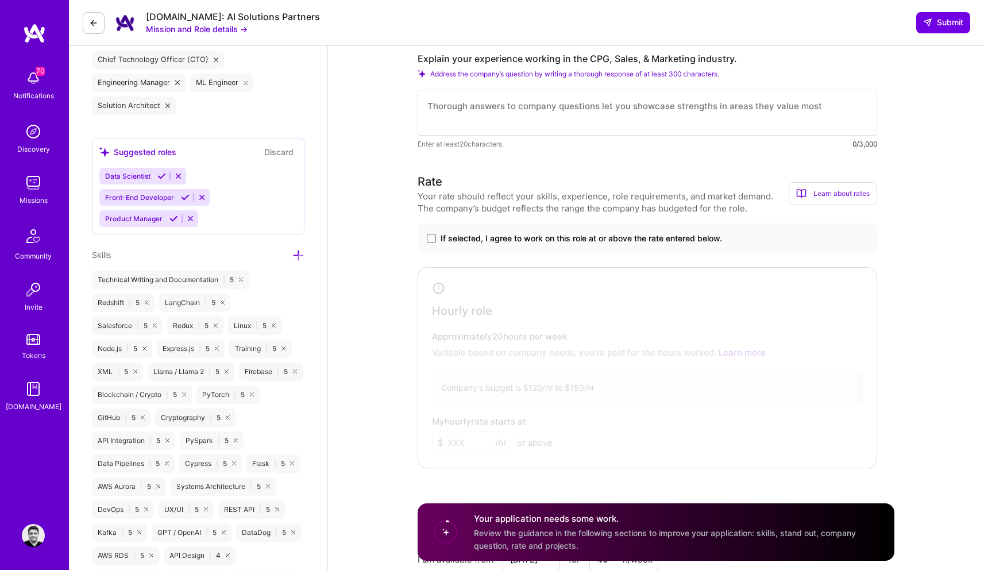
scroll to position [674, 0]
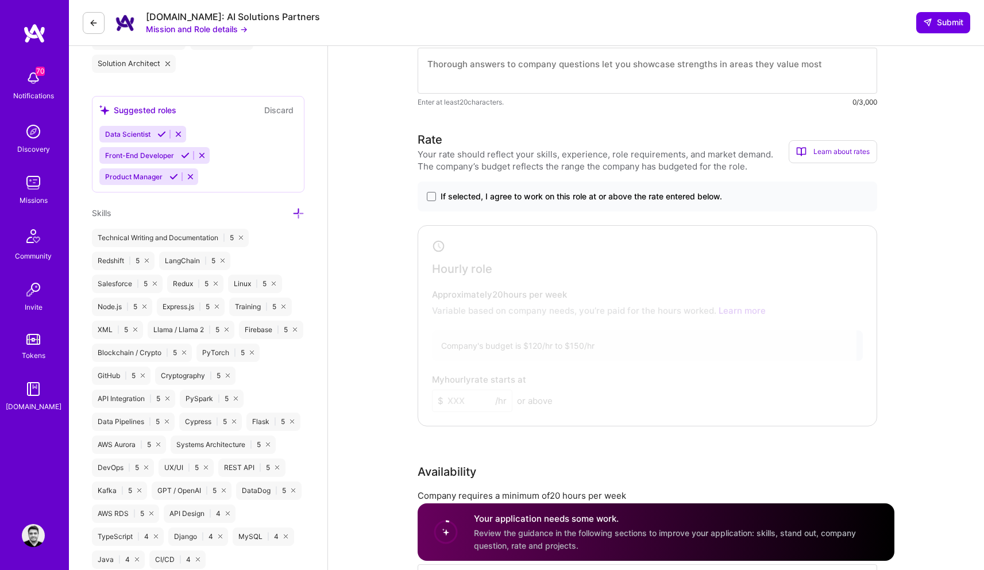
click at [93, 17] on button at bounding box center [94, 23] width 22 height 22
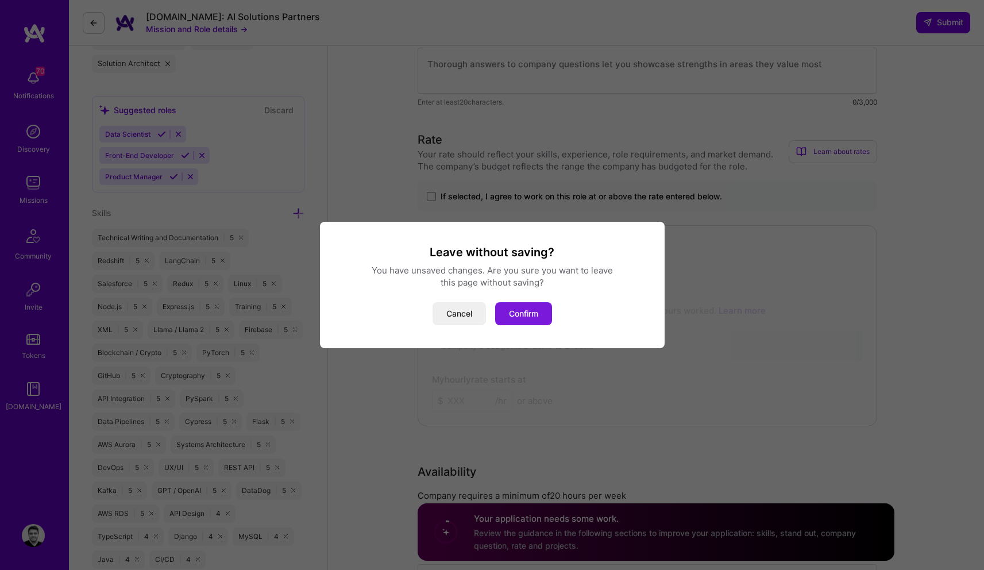
click at [530, 314] on button "Confirm" at bounding box center [523, 313] width 57 height 23
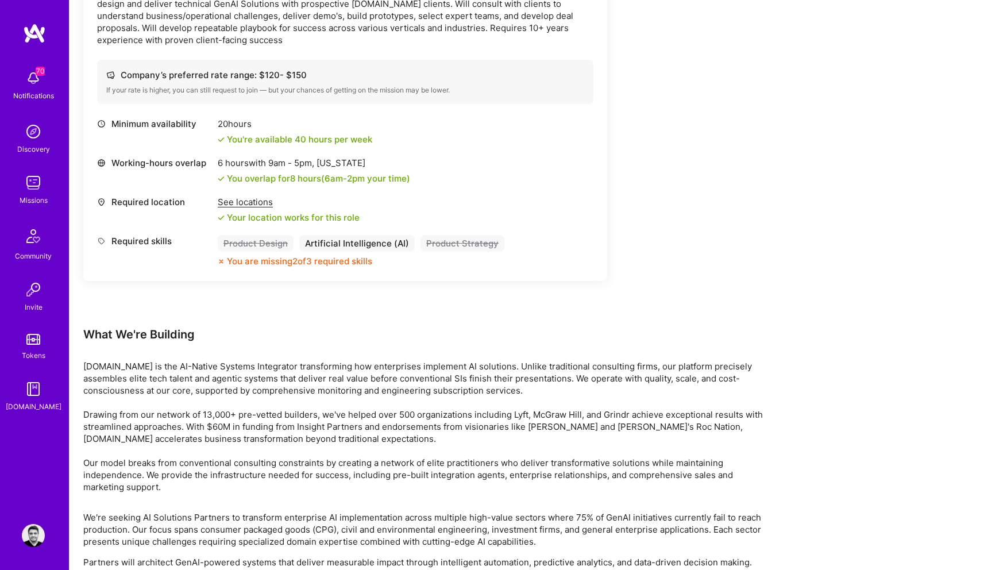
scroll to position [1754, 0]
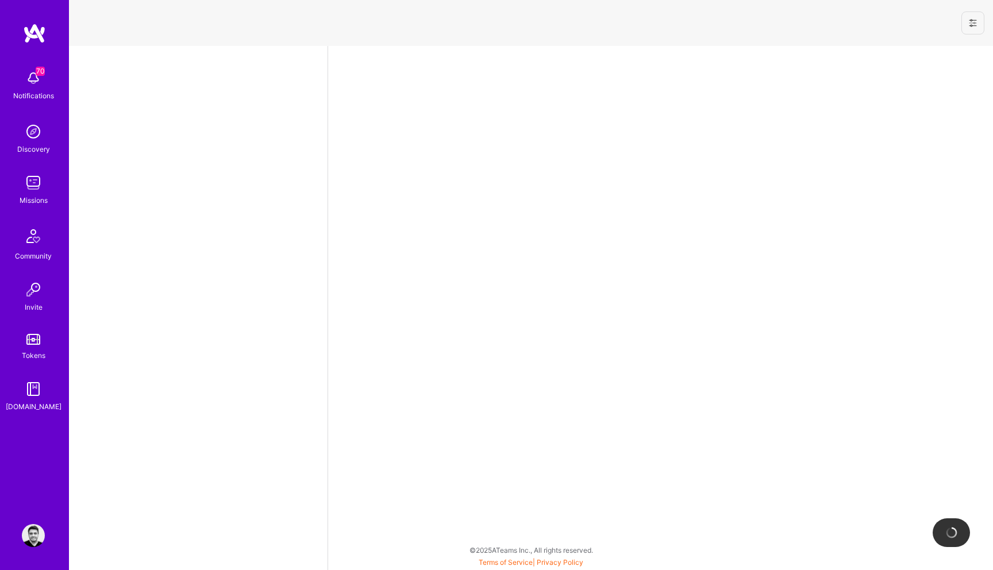
select select "CA"
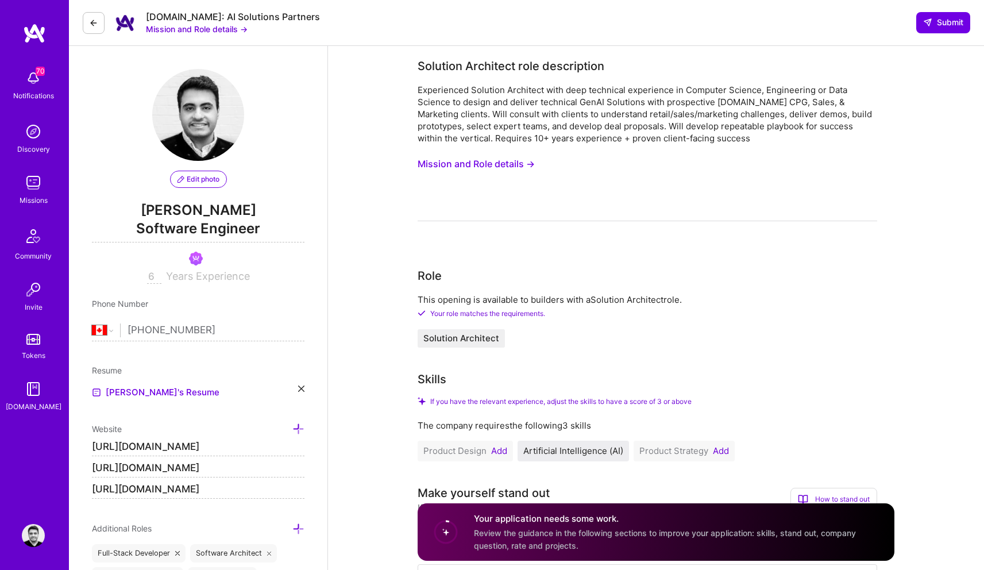
click at [83, 25] on button at bounding box center [94, 23] width 22 height 22
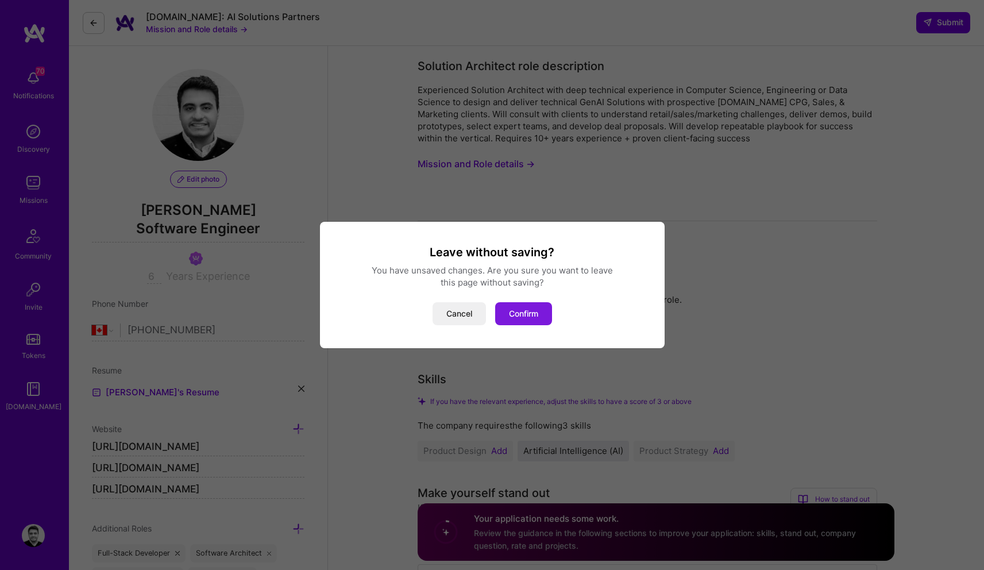
click at [517, 314] on button "Confirm" at bounding box center [523, 313] width 57 height 23
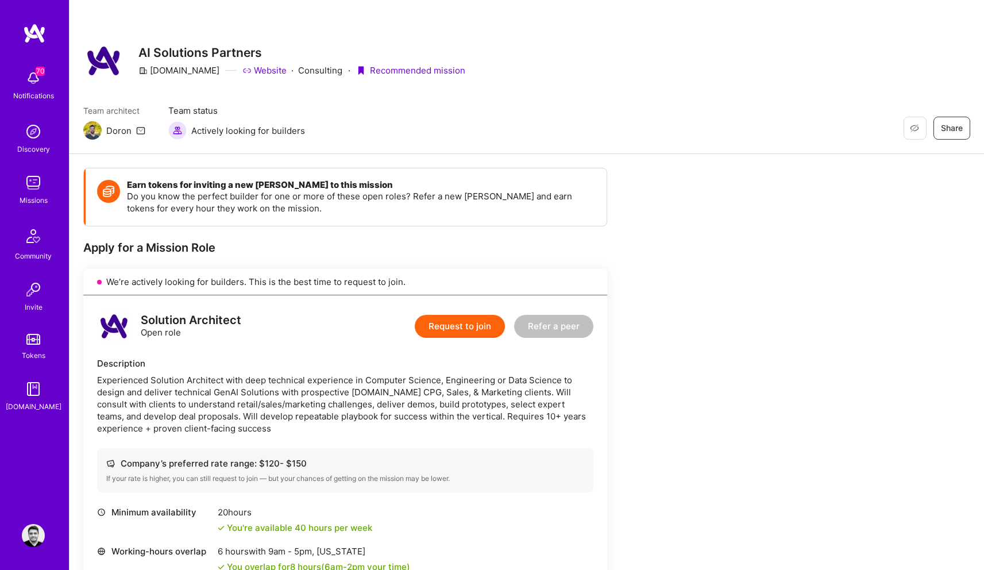
click at [34, 144] on div "Discovery" at bounding box center [33, 149] width 33 height 12
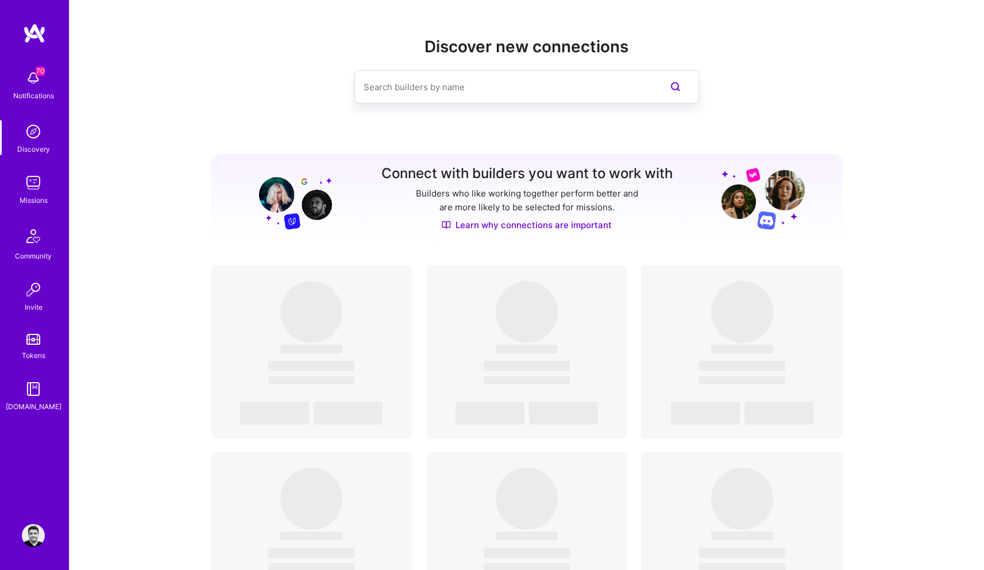
click at [39, 197] on div "Missions" at bounding box center [34, 200] width 28 height 12
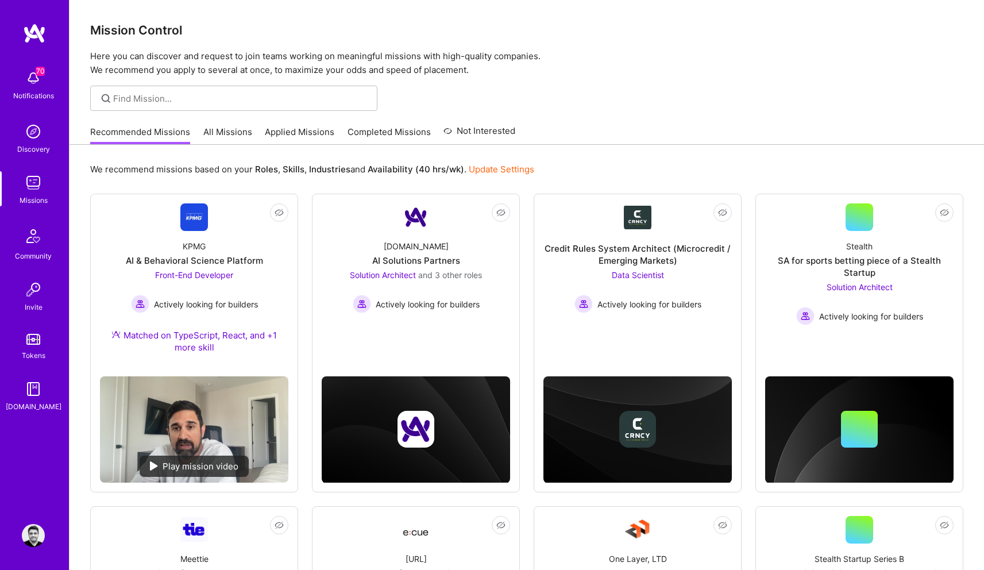
click at [25, 544] on img at bounding box center [33, 535] width 23 height 23
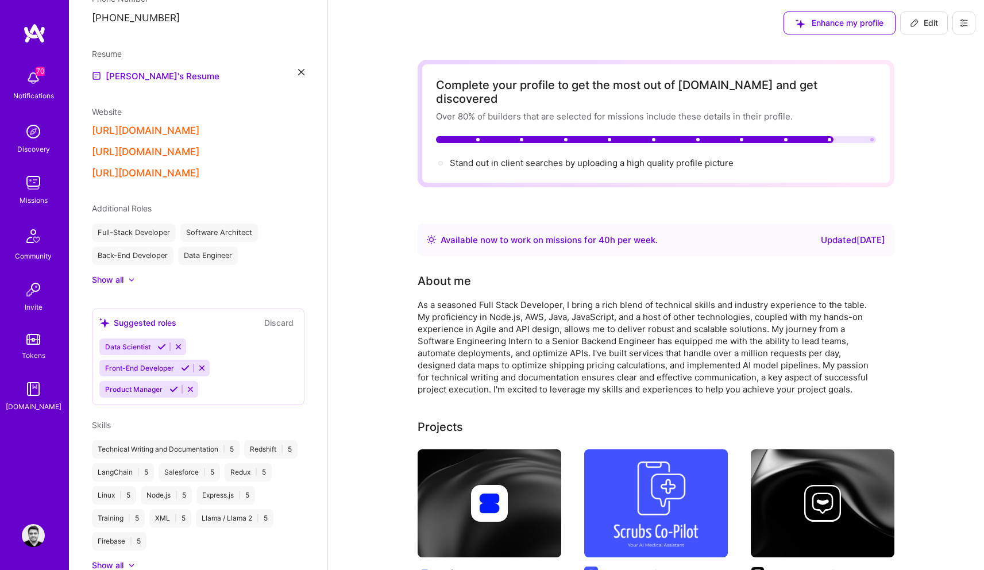
scroll to position [476, 0]
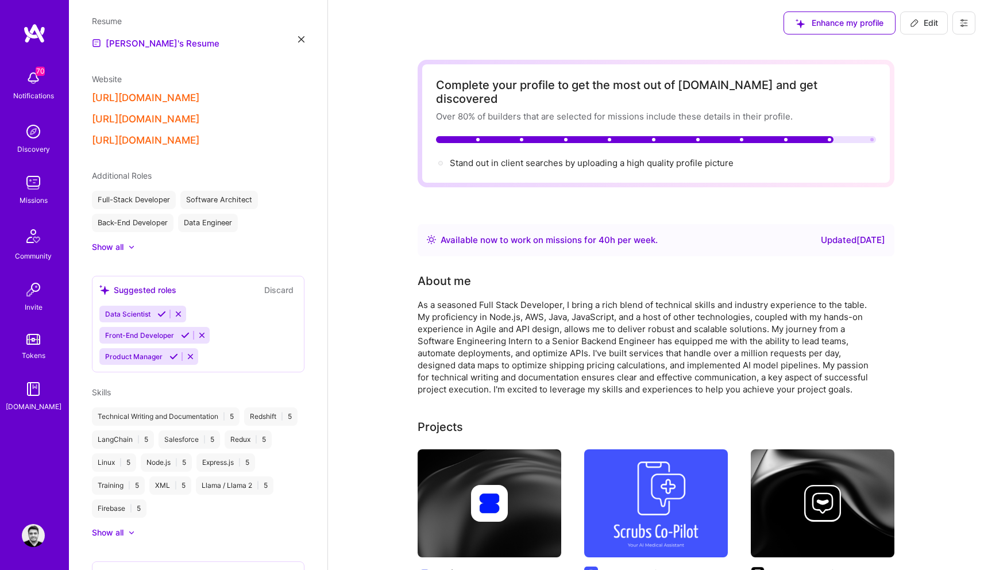
click at [116, 241] on div "Show all" at bounding box center [108, 246] width 32 height 11
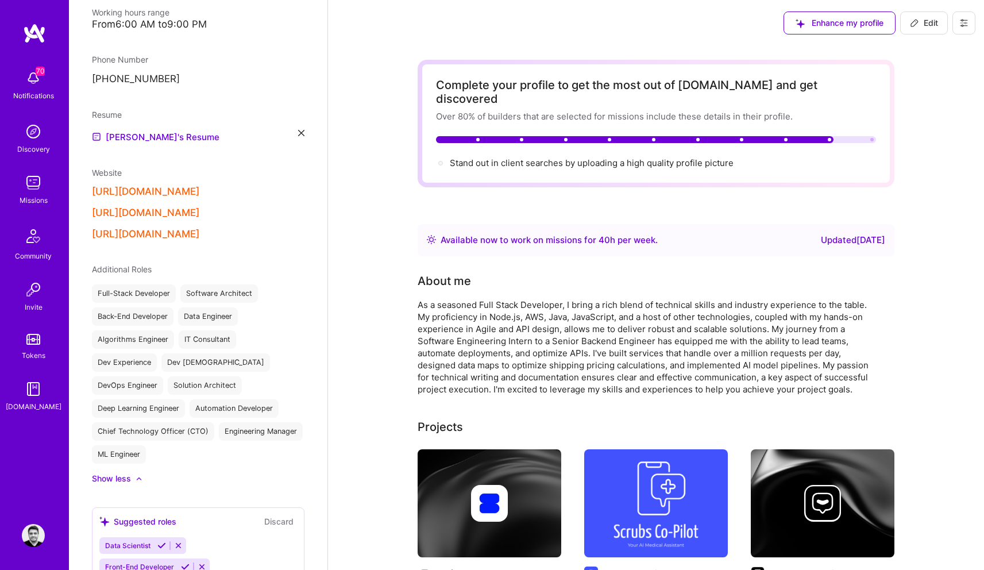
scroll to position [353, 0]
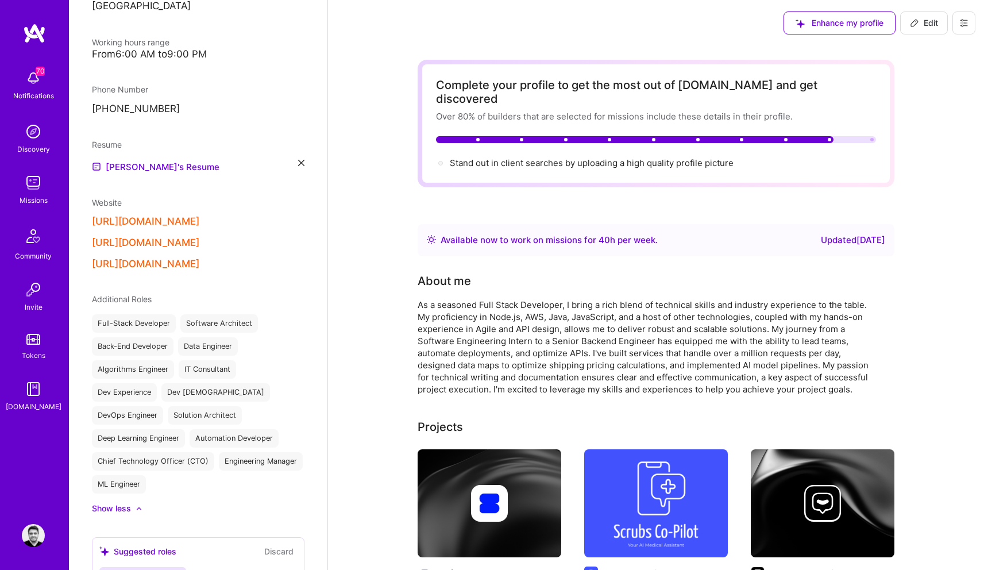
click at [910, 29] on button "Edit" at bounding box center [924, 22] width 48 height 23
select select "CA"
select select "Right Now"
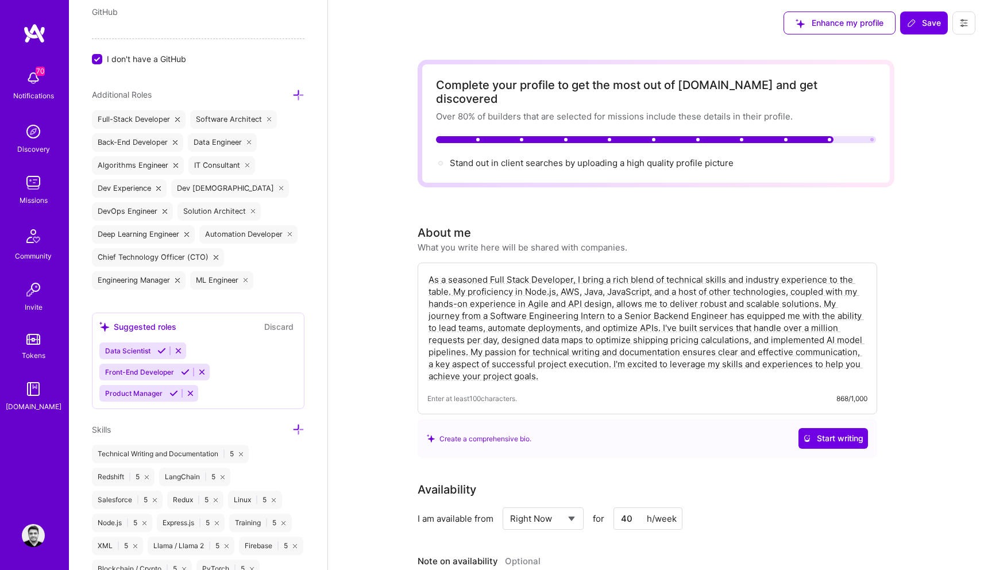
scroll to position [776, 0]
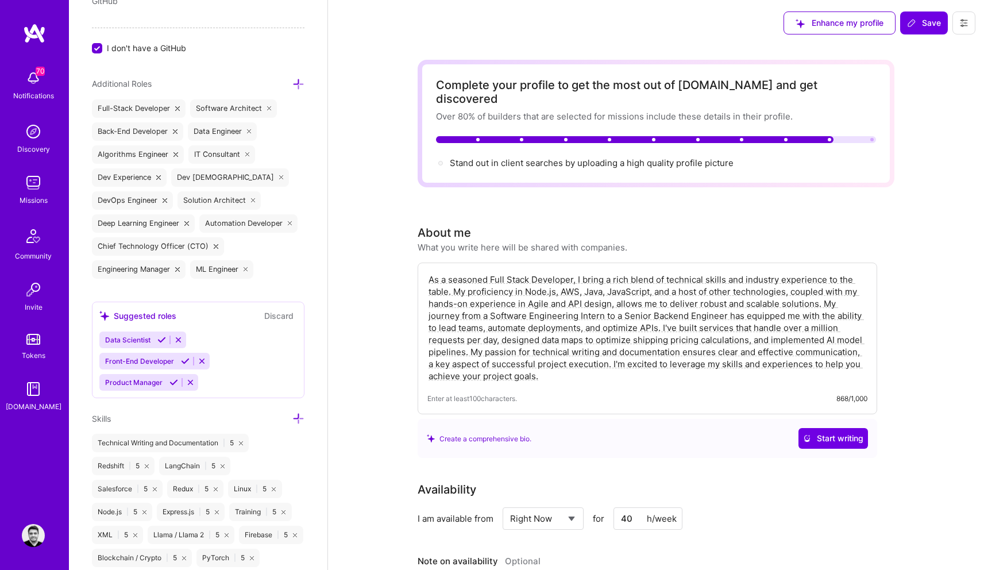
click at [253, 200] on icon at bounding box center [253, 200] width 5 height 5
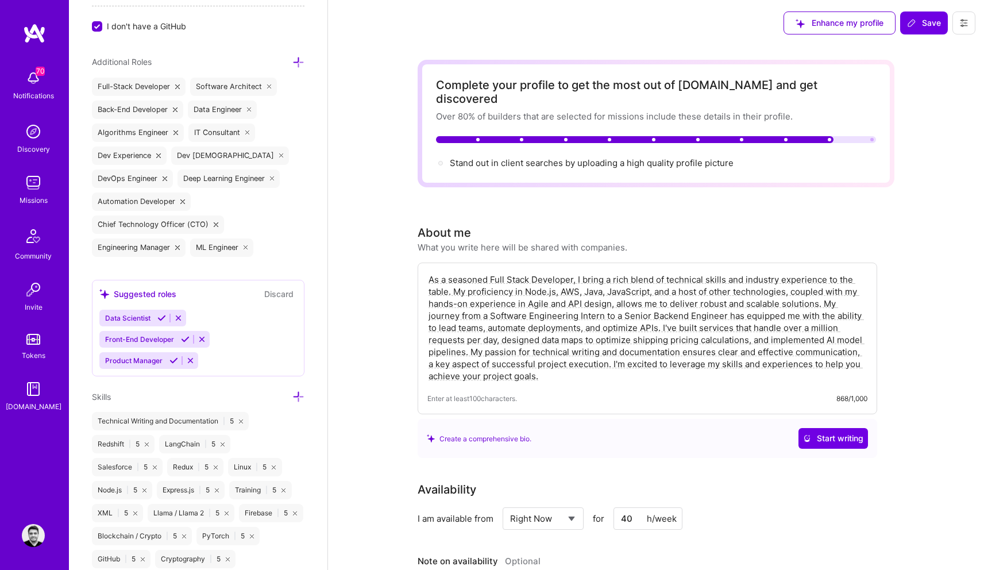
scroll to position [811, 0]
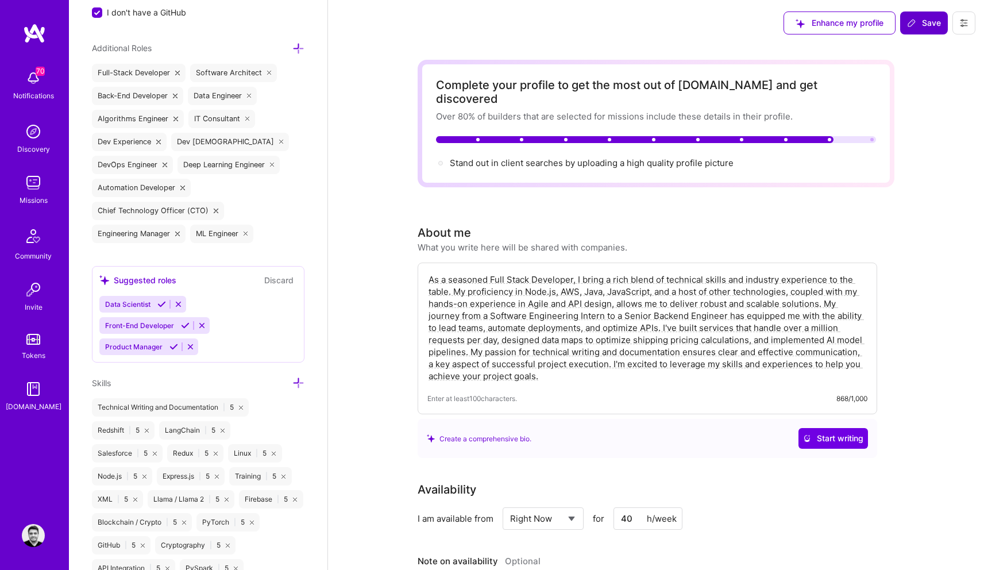
click at [922, 25] on span "Save" at bounding box center [924, 22] width 34 height 11
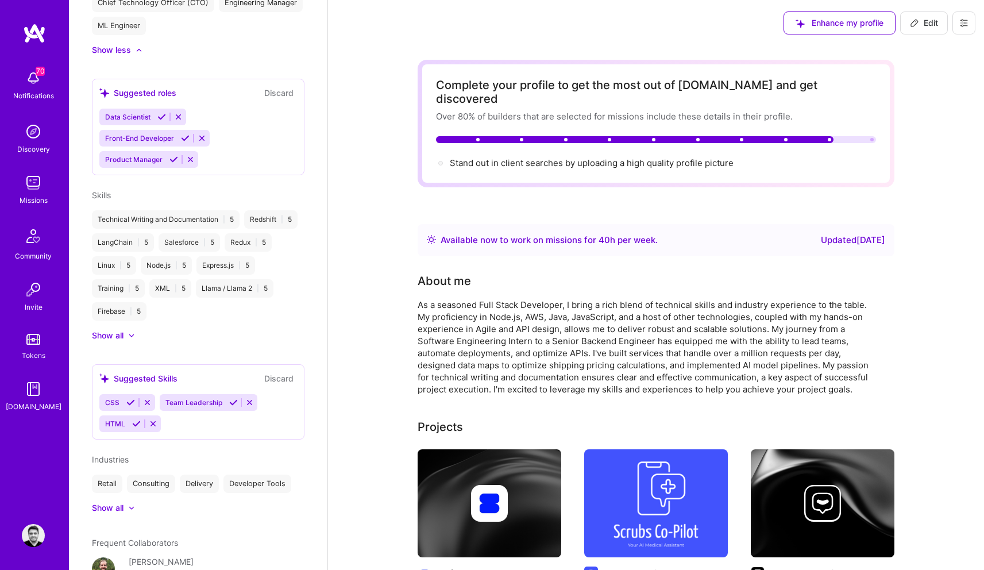
scroll to position [591, 0]
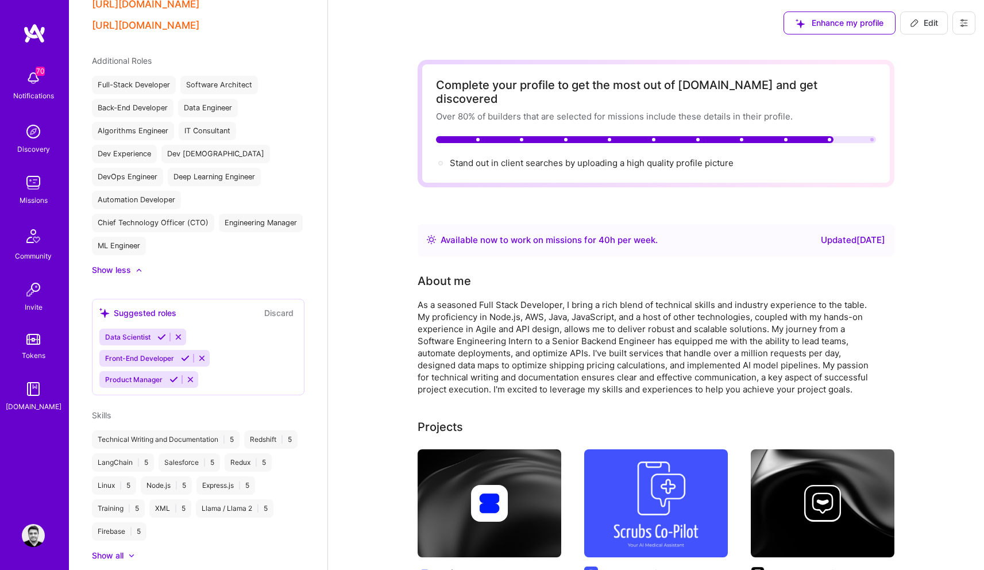
click at [41, 182] on img at bounding box center [33, 182] width 23 height 23
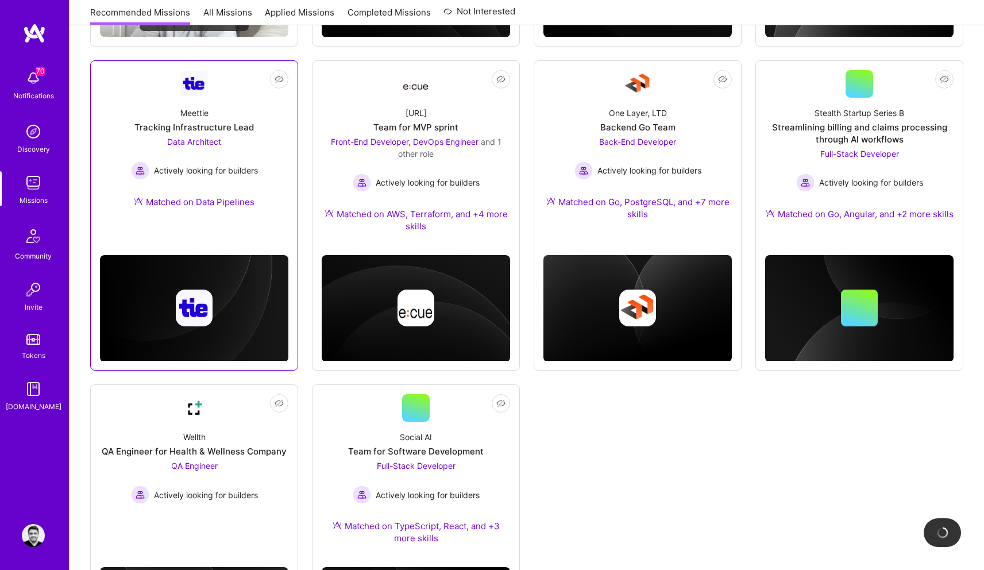
scroll to position [462, 0]
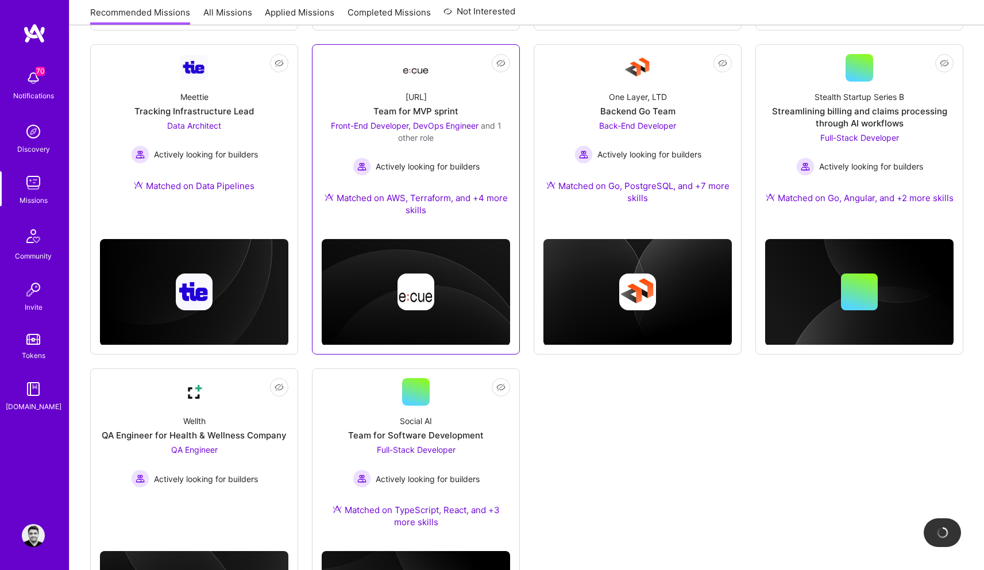
click at [396, 143] on div "Front-End Developer, DevOps Engineer and 1 other role" at bounding box center [416, 132] width 188 height 24
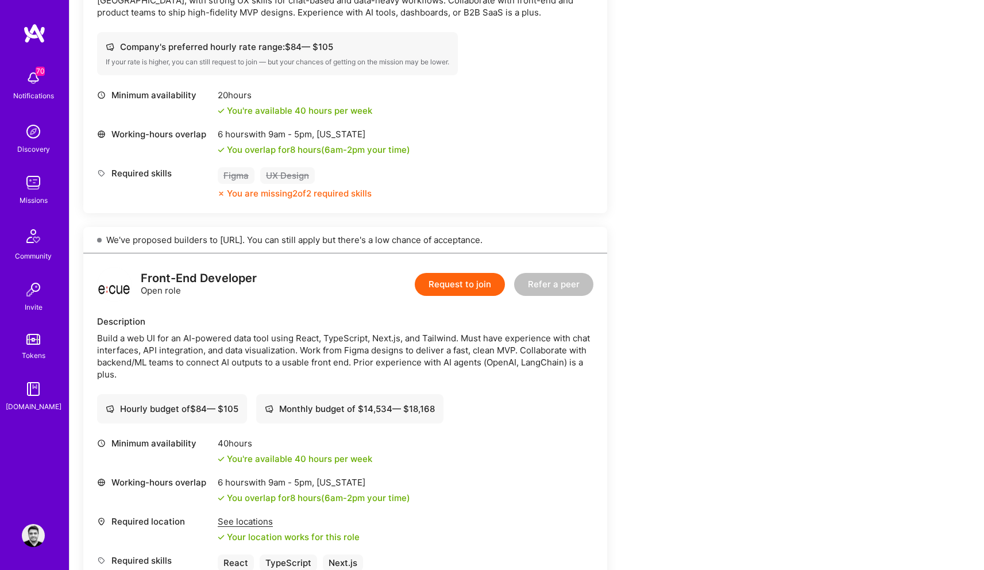
scroll to position [186, 0]
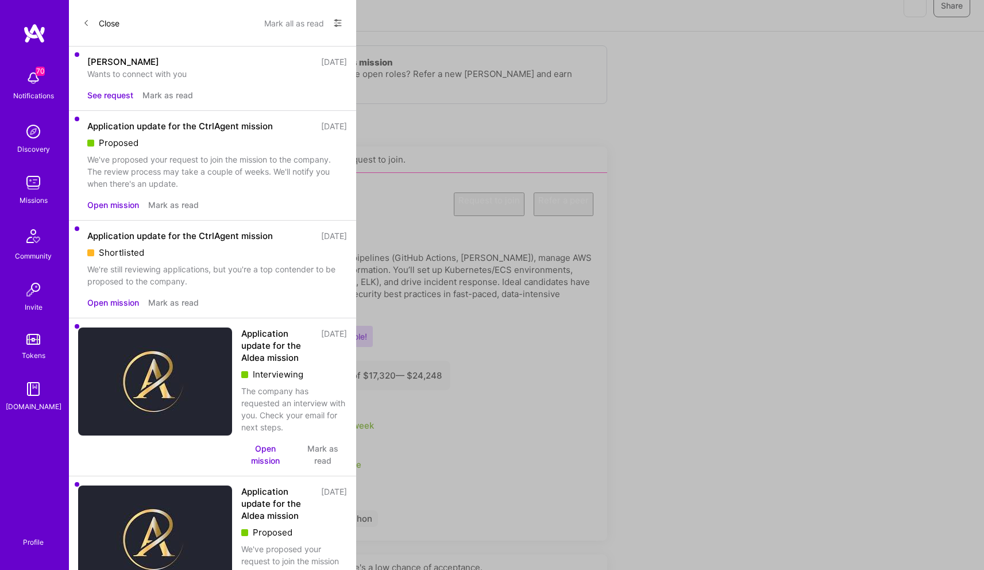
scroll to position [462, 0]
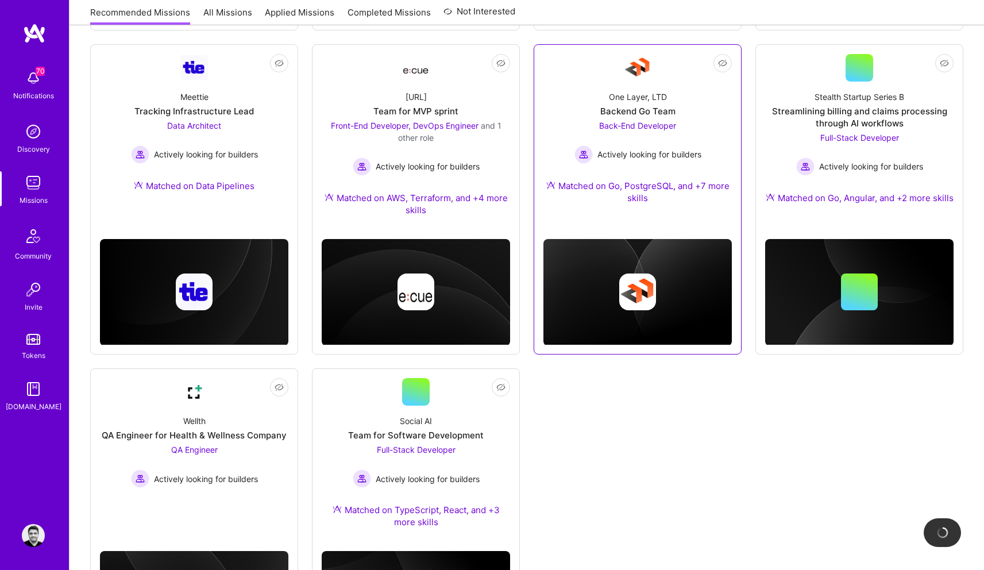
click at [628, 191] on div "Matched on Go, PostgreSQL, and +7 more skills" at bounding box center [638, 192] width 188 height 24
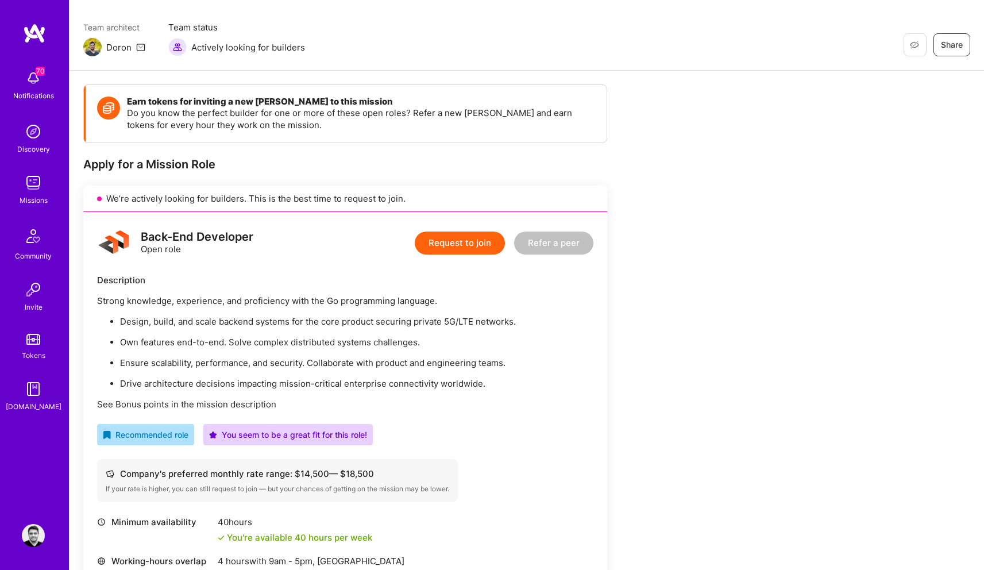
scroll to position [87, 0]
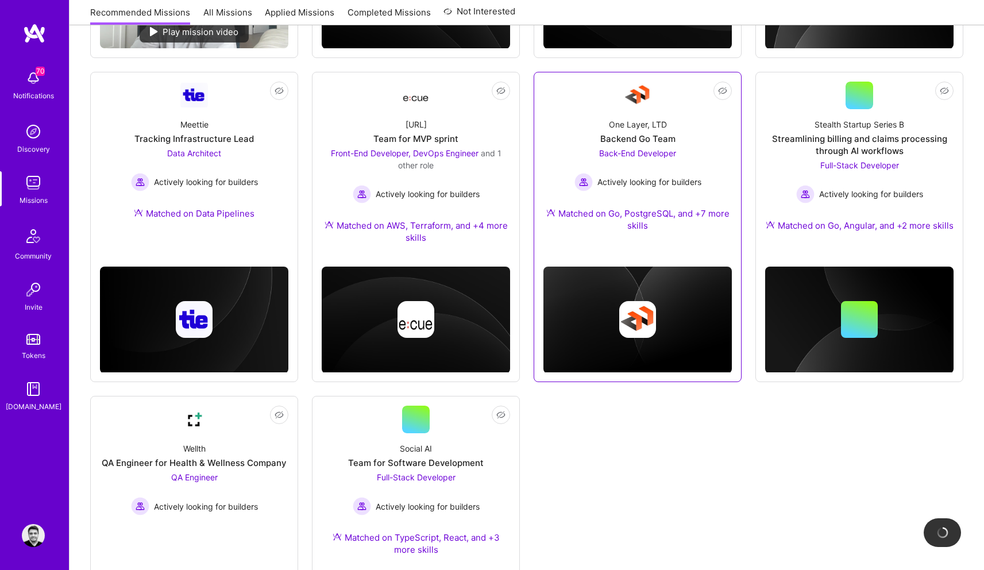
scroll to position [429, 0]
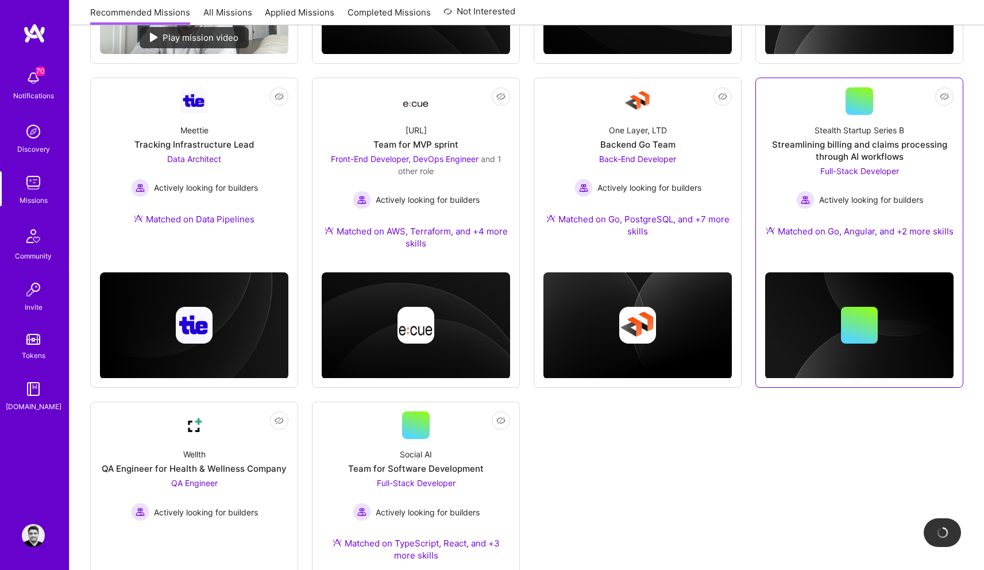
click at [836, 215] on div "Stealth Startup Series B Streamlining billing and claims processing through AI …" at bounding box center [859, 183] width 188 height 136
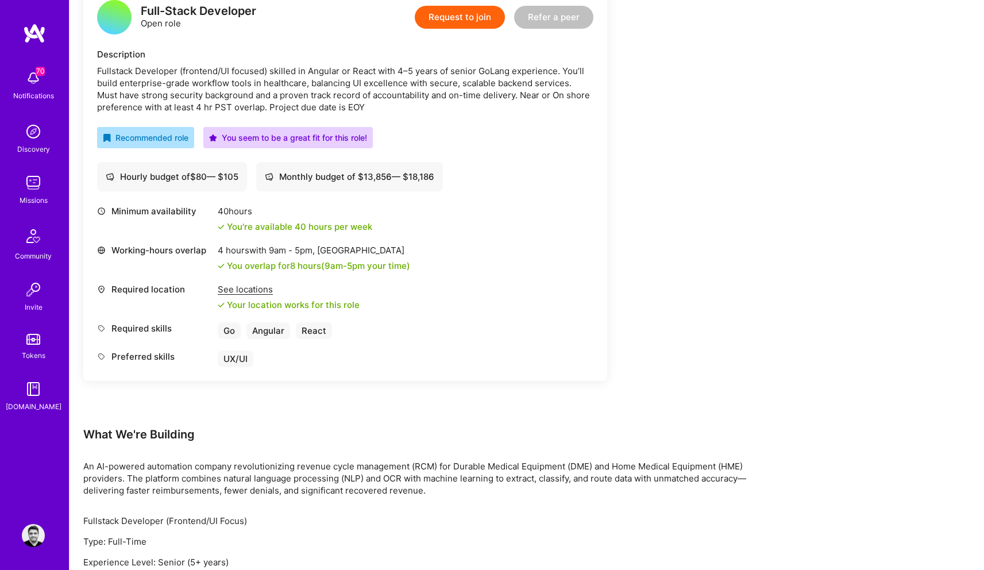
scroll to position [297, 0]
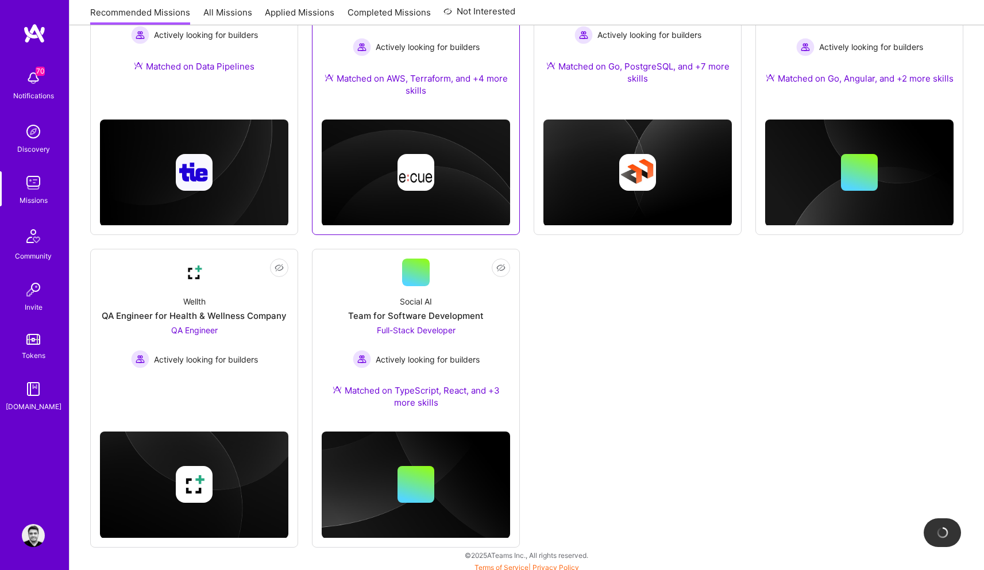
scroll to position [586, 0]
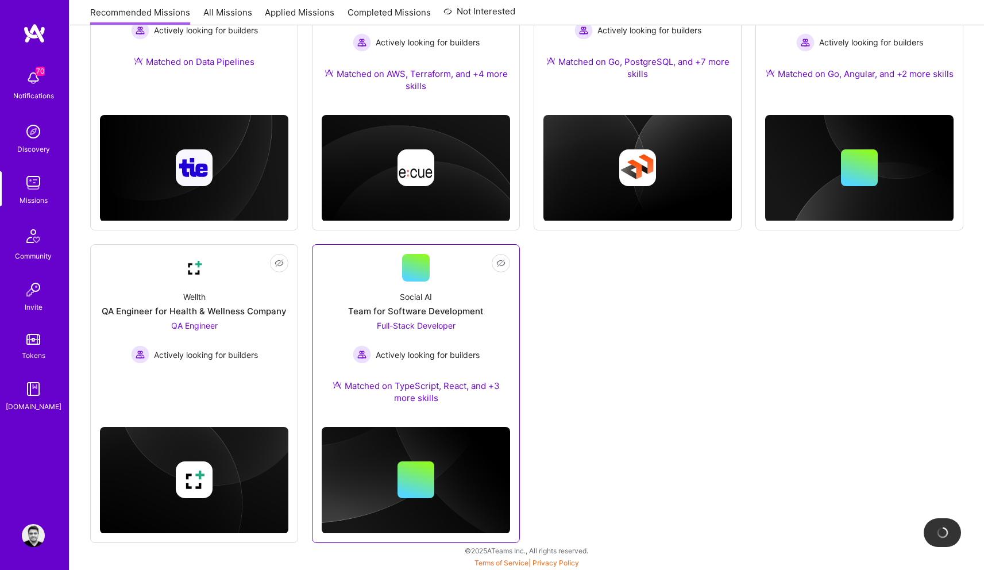
click at [434, 300] on div "Social AI Team for Software Development Full-Stack Developer Actively looking f…" at bounding box center [416, 350] width 188 height 136
